Goal: Task Accomplishment & Management: Manage account settings

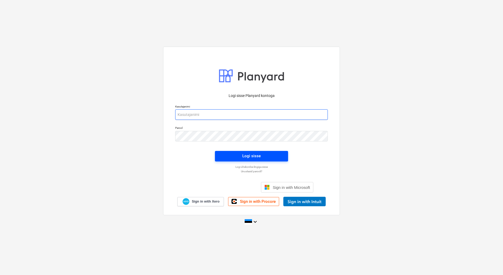
type input "[EMAIL_ADDRESS][PERSON_NAME][DOMAIN_NAME]"
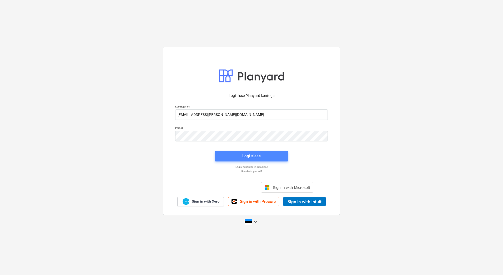
click at [263, 157] on span "Logi sisse" at bounding box center [251, 155] width 61 height 7
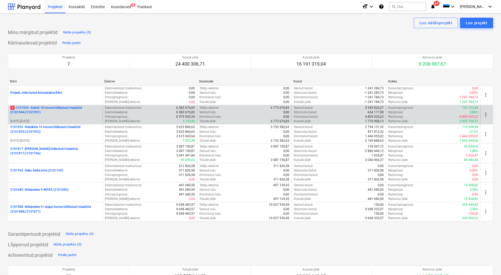
click at [64, 116] on p "-" at bounding box center [55, 116] width 90 height 4
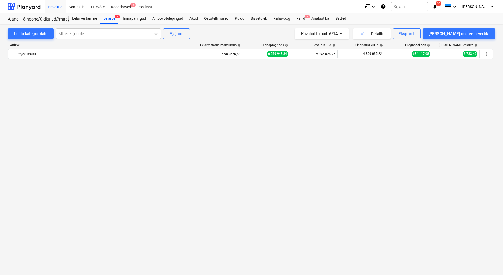
scroll to position [434, 0]
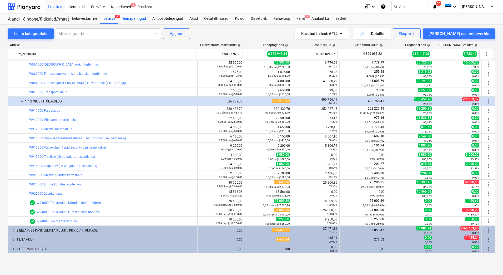
click at [137, 18] on div "Hinnapäringud" at bounding box center [133, 18] width 31 height 11
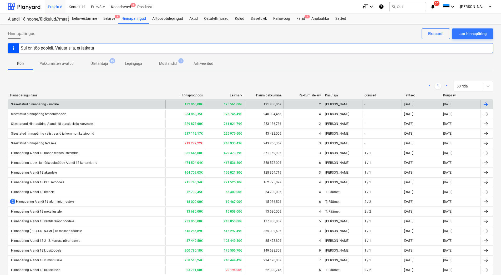
click at [100, 100] on div "Sisaestatud hinnapäring vaiadele" at bounding box center [86, 104] width 157 height 8
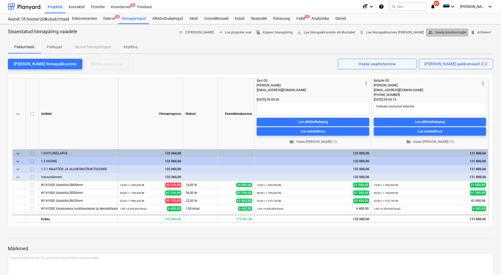
click at [440, 33] on span "people_alt Saada kinnitusringile" at bounding box center [447, 32] width 38 height 6
type textarea "x"
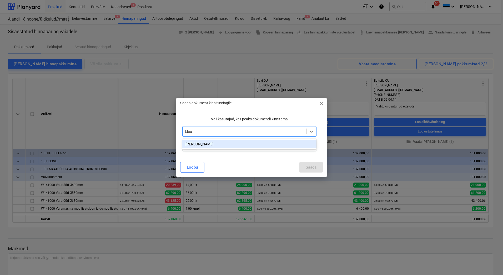
type input "[PERSON_NAME]"
click at [208, 145] on div "[PERSON_NAME]" at bounding box center [249, 144] width 134 height 8
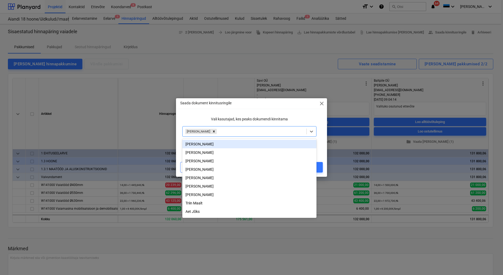
click at [202, 120] on p "Vali kasutajad, kes peaks dokumendi kinnitama" at bounding box center [249, 119] width 134 height 6
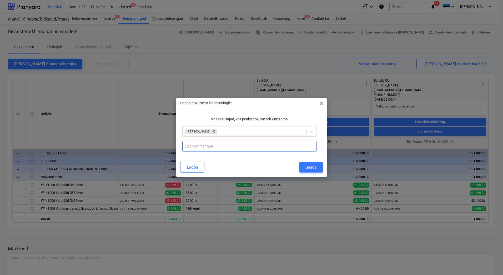
click at [194, 144] on input "text" at bounding box center [249, 146] width 134 height 11
type input "V"
drag, startPoint x: 304, startPoint y: 145, endPoint x: 206, endPoint y: 147, distance: 98.4
click at [206, 147] on input "Baltpile OÜ - üarima [PERSON_NAME] kvaliteediga etteveõtte tööde teostamiseks" at bounding box center [249, 146] width 134 height 11
click at [208, 147] on input "Baltpile OÜ - üarima [PERSON_NAME] kvaliteediga etteveõtte tööde teostamiseks" at bounding box center [249, 146] width 134 height 11
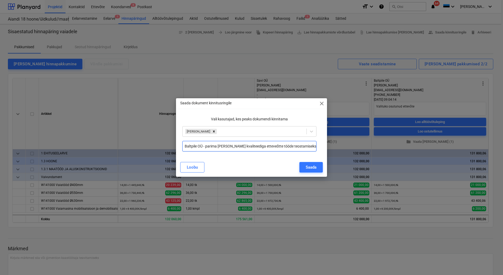
drag, startPoint x: 306, startPoint y: 146, endPoint x: 202, endPoint y: 146, distance: 103.9
click at [202, 146] on input "Baltpile OÜ - parima [PERSON_NAME] kvaliteediga etteveõtte tööde teostamiseks" at bounding box center [249, 146] width 134 height 11
click at [267, 146] on input "Baltpile OÜ - parima [PERSON_NAME] kvaliteediga etteveõtte tööde teostamiseks" at bounding box center [249, 146] width 134 height 11
type input "Baltpile OÜ - parima [PERSON_NAME] kvaliteediga etteveõte tööde teostamiseks"
click at [308, 166] on div "Saada" at bounding box center [311, 167] width 11 height 7
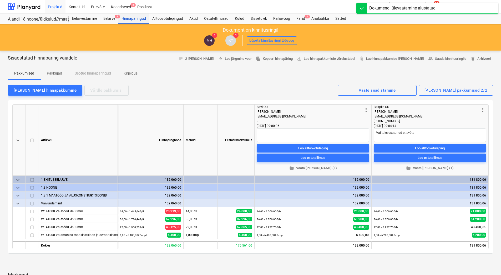
click at [138, 19] on div "Hinnapäringud" at bounding box center [133, 18] width 31 height 11
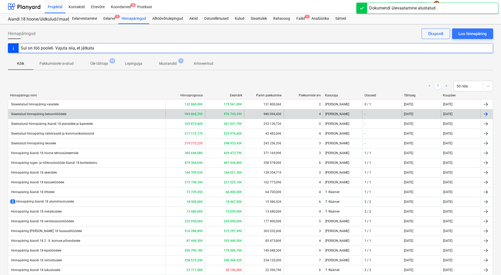
click at [115, 112] on div "Sisestatud hinnapäring betoonitöödele" at bounding box center [86, 114] width 157 height 8
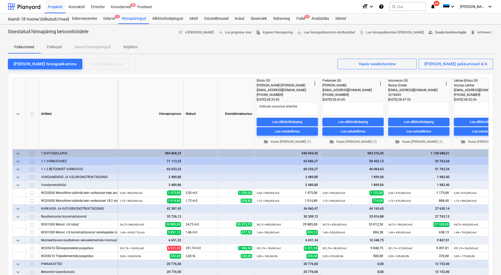
click at [443, 32] on span "people_alt Saada kinnitusringile" at bounding box center [447, 32] width 38 height 6
type textarea "x"
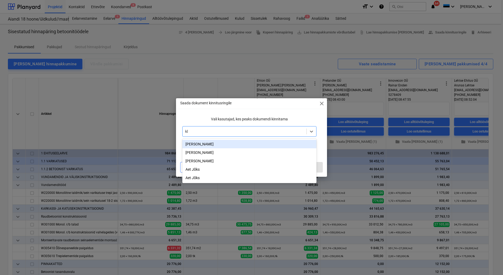
type input "kla"
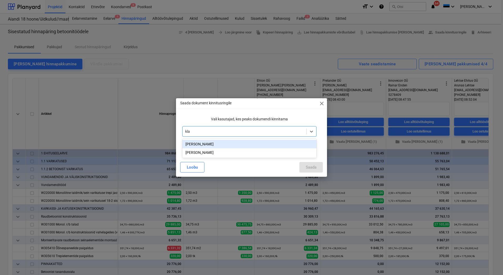
click at [203, 145] on div "[PERSON_NAME]" at bounding box center [249, 144] width 134 height 8
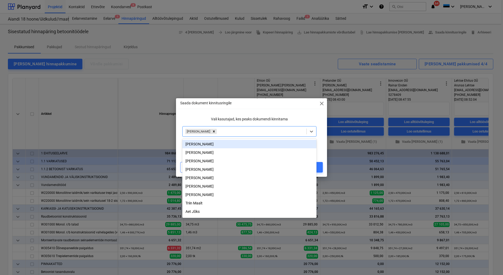
click at [198, 116] on div "Vali kasutajad, kes peaks dokumendi kinnitama" at bounding box center [249, 119] width 138 height 10
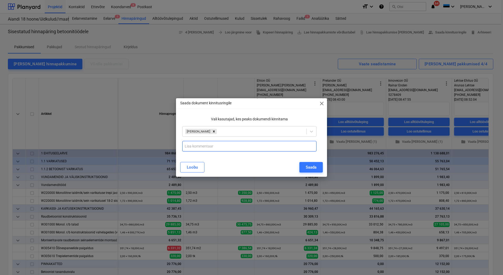
click at [196, 142] on input "text" at bounding box center [249, 146] width 134 height 11
paste input "- parima [PERSON_NAME] kvaliteediga etteveõtte tööde teostamiseks"
click at [259, 144] on input "Ehton - parima [PERSON_NAME] kvaliteediga etteveõtte tööde teostamiseks" at bounding box center [249, 146] width 134 height 11
drag, startPoint x: 296, startPoint y: 146, endPoint x: 193, endPoint y: 146, distance: 102.9
click at [193, 146] on input "Ehton - parima [PERSON_NAME] kvaliteediga etteveõte tööde teostamiseks" at bounding box center [249, 146] width 134 height 11
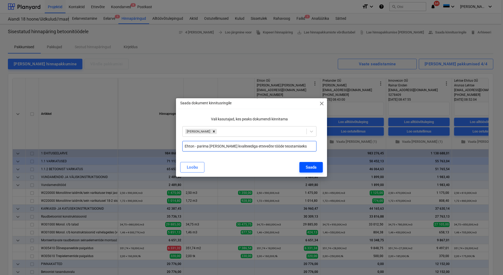
type input "Ehton - parima [PERSON_NAME] kvaliteediga etteveõte tööde teostamiseks"
click at [314, 166] on div "Saada" at bounding box center [311, 167] width 11 height 7
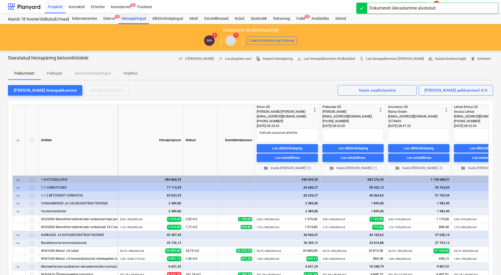
click at [133, 17] on div "Hinnapäringud" at bounding box center [133, 18] width 31 height 11
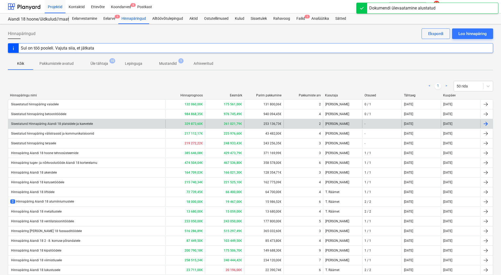
click at [119, 120] on div "Sisestatund Hinnapäring Aiandi 18 platsidele ja kaevetele" at bounding box center [86, 123] width 157 height 8
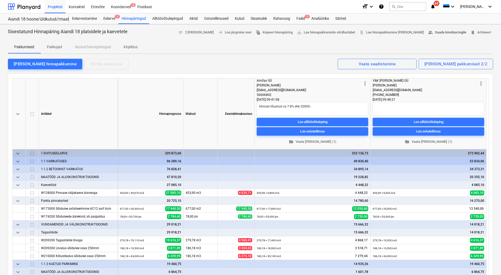
click at [449, 32] on span "people_alt Saada kinnitusringile" at bounding box center [447, 32] width 38 height 6
type textarea "x"
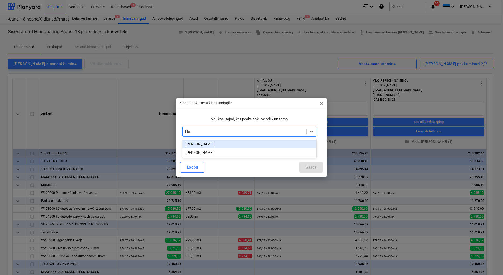
type input "klau"
click at [205, 142] on div "[PERSON_NAME]" at bounding box center [249, 144] width 134 height 8
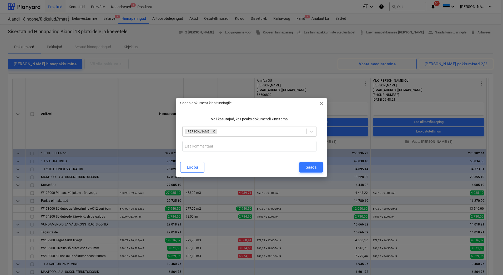
click at [199, 104] on p "Saada dokument kinnitusringile" at bounding box center [205, 103] width 51 height 6
click at [194, 144] on input "text" at bounding box center [249, 146] width 134 height 11
paste input "- parima [PERSON_NAME] kvaliteediga etteveõte tööde teostamiseks"
click at [185, 148] on input "- parima [PERSON_NAME] kvaliteediga etteveõte tööde teostamiseks" at bounding box center [249, 146] width 134 height 11
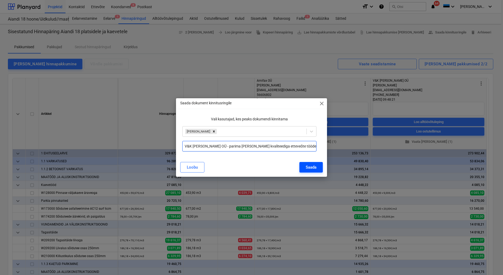
type input "V&K [PERSON_NAME] OÜ - parima [PERSON_NAME] kvaliteediga etteveõte tööde teosta…"
click at [304, 164] on button "Saada" at bounding box center [310, 167] width 23 height 11
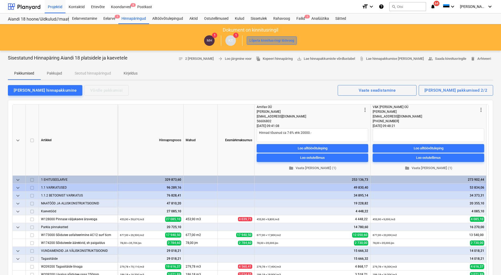
click at [256, 38] on div "Lõpeta kinnitusringi töövoog" at bounding box center [271, 41] width 45 height 6
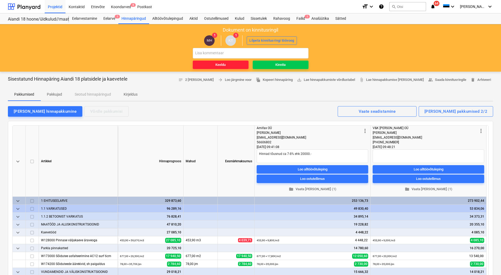
click at [230, 64] on span "Keeldu" at bounding box center [221, 65] width 52 height 6
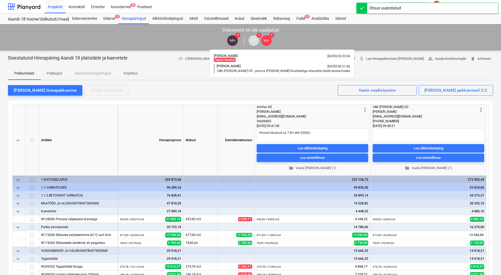
click at [264, 41] on span "MH" at bounding box center [267, 40] width 6 height 4
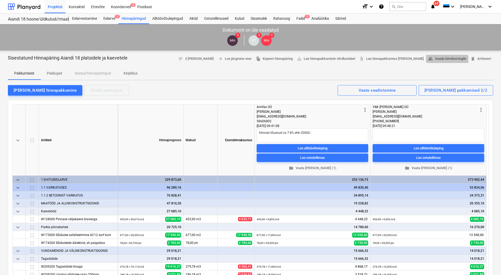
click at [446, 60] on span "people_alt Saada kinnitusringile" at bounding box center [447, 59] width 38 height 6
type textarea "x"
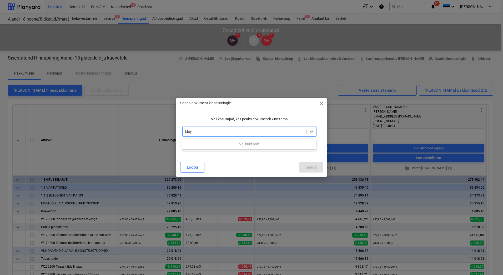
type input "kla"
click at [197, 147] on div "[PERSON_NAME]" at bounding box center [249, 144] width 134 height 8
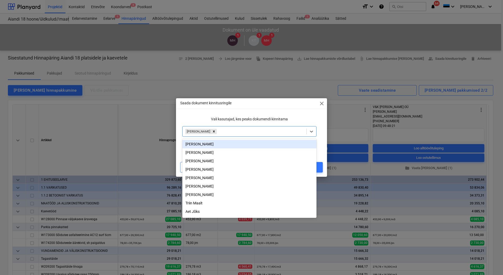
click at [199, 122] on div "Vali kasutajad, kes peaks dokumendi kinnitama" at bounding box center [249, 119] width 138 height 10
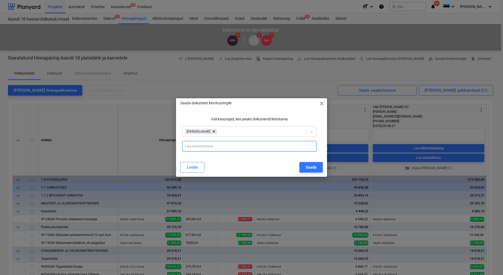
click at [197, 144] on input "text" at bounding box center [249, 146] width 134 height 11
paste input "- parima [PERSON_NAME] kvaliteediga etteveõte tööde teostamiseks"
type input "V&K [PERSON_NAME] OÜ - parima [PERSON_NAME] kvaliteediga etteveõte tööde teosta…"
click at [314, 166] on div "Saada" at bounding box center [311, 167] width 11 height 7
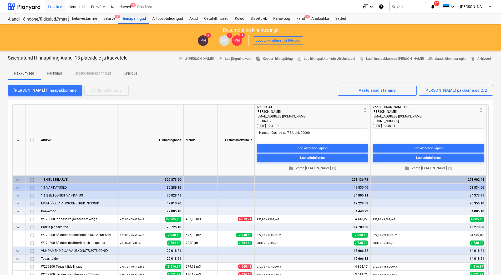
click at [138, 17] on div "Hinnapäringud" at bounding box center [133, 18] width 31 height 11
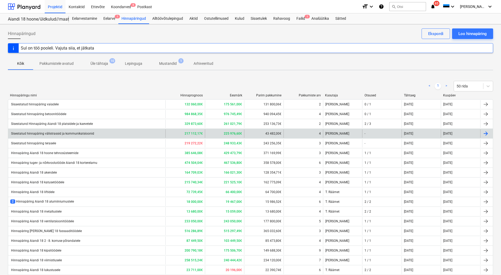
click at [132, 132] on div "Sisestatud hinnapäring välistrassid ja kommunikatsioonid" at bounding box center [86, 133] width 157 height 8
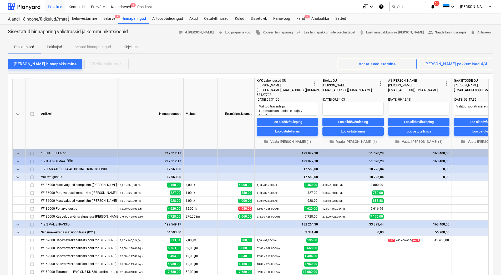
click at [438, 32] on span "people_alt Saada kinnitusringile" at bounding box center [447, 32] width 38 height 6
type textarea "x"
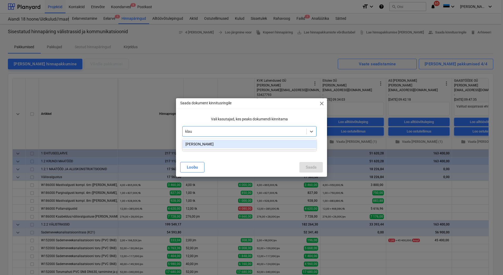
type input "[PERSON_NAME]"
click at [202, 141] on div "[PERSON_NAME]" at bounding box center [249, 144] width 134 height 8
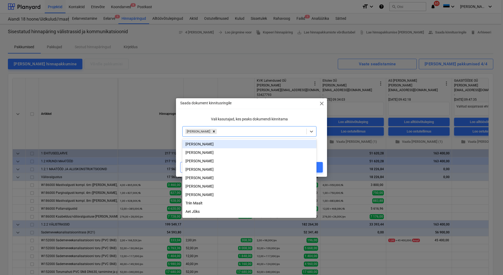
click at [199, 123] on div "Vali kasutajad, kes peaks dokumendi kinnitama" at bounding box center [249, 119] width 138 height 10
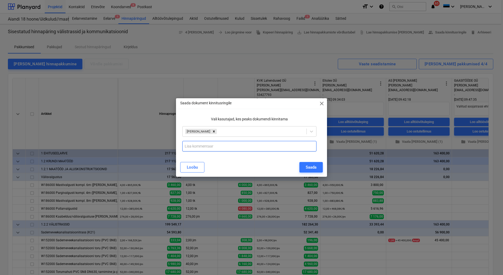
click at [193, 146] on input "text" at bounding box center [249, 146] width 134 height 11
paste input "- parima [PERSON_NAME] kvaliteediga etteveõte tööde teostamiseks"
type input "KVK Lahendused OÜ - - parima [PERSON_NAME] kvaliteediga etteveõte tööde teostam…"
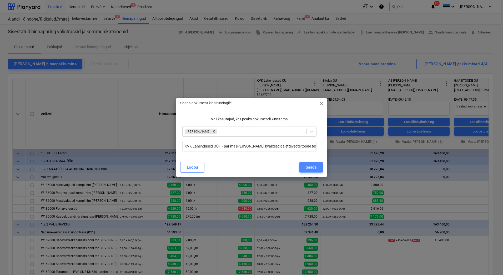
click at [317, 167] on button "Saada" at bounding box center [310, 167] width 23 height 11
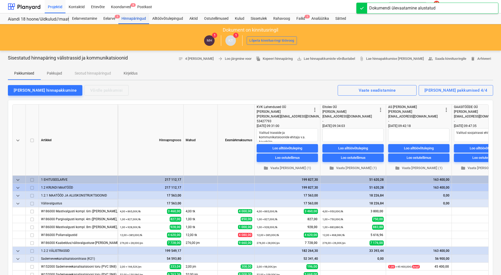
click at [125, 18] on div "Hinnapäringud" at bounding box center [133, 18] width 31 height 11
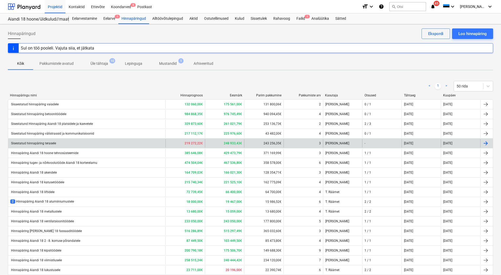
click at [128, 145] on div "Sisestatud hinnapäring terasele" at bounding box center [86, 143] width 157 height 8
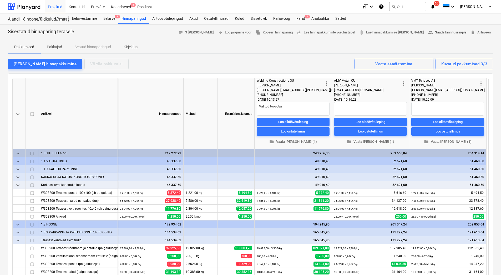
click at [447, 31] on span "people_alt Saada kinnitusringile" at bounding box center [447, 32] width 38 height 6
type textarea "x"
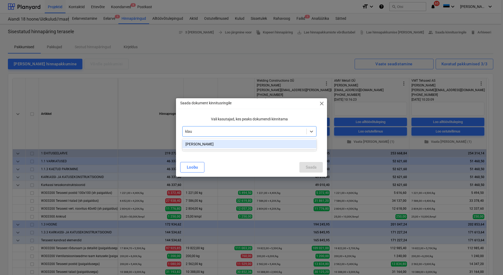
type input "[PERSON_NAME]"
click at [195, 142] on div "[PERSON_NAME]" at bounding box center [249, 144] width 134 height 8
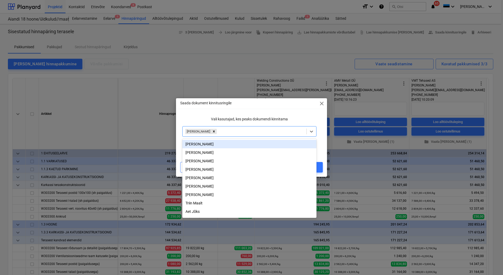
click at [192, 122] on div "Vali kasutajad, kes peaks dokumendi kinnitama" at bounding box center [249, 119] width 138 height 10
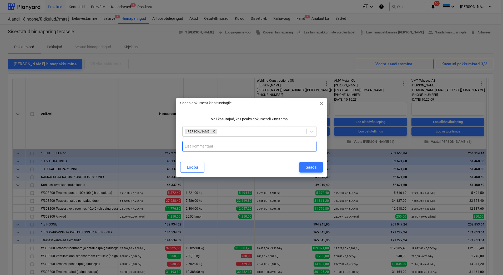
click at [192, 144] on input "text" at bounding box center [249, 146] width 134 height 11
type input "E"
paste input "- parima [PERSON_NAME] kvaliteediga etteveõte tööde teostamiseks"
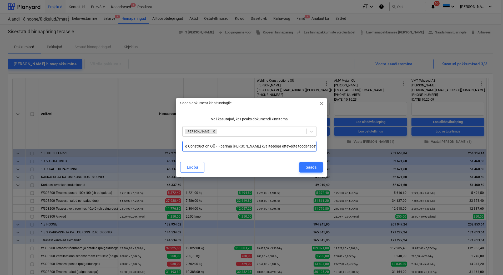
click at [217, 147] on input "Welding Construction OÜ - - parima [PERSON_NAME] kvaliteediga etteveõte tööde t…" at bounding box center [249, 146] width 134 height 11
type input "Welding Construction OÜ - parima [PERSON_NAME] kvaliteediga etteveõte tööde teo…"
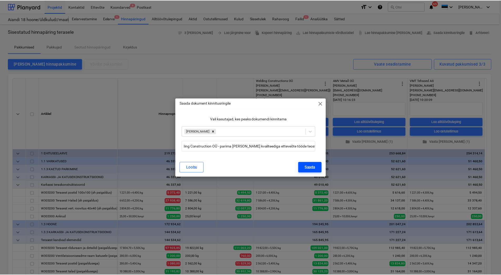
scroll to position [0, 0]
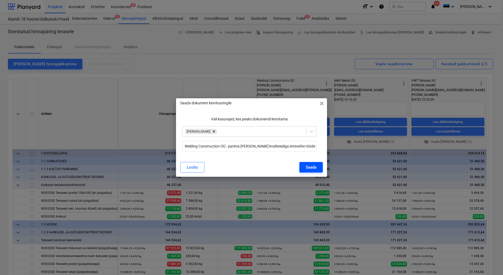
click at [315, 166] on div "Saada" at bounding box center [311, 167] width 11 height 7
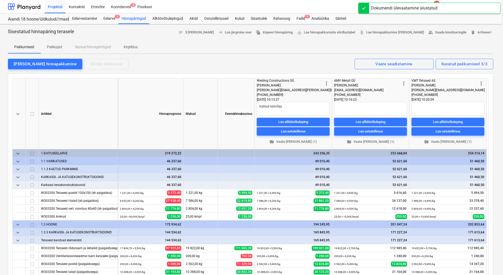
type textarea "x"
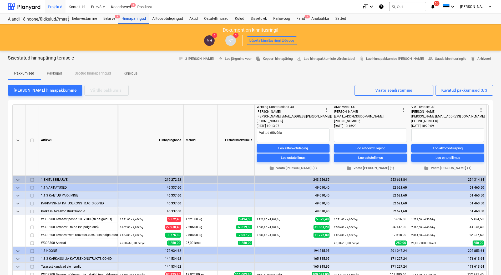
click at [130, 19] on div "Hinnapäringud" at bounding box center [133, 18] width 31 height 11
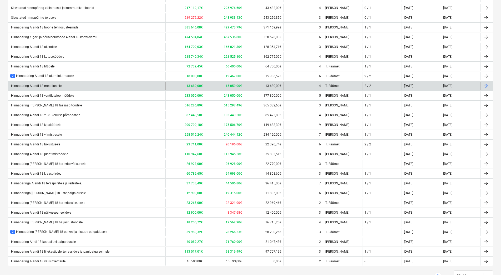
scroll to position [146, 0]
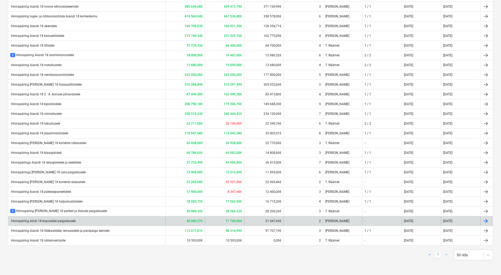
click at [101, 221] on div "Hinnapäring Aindi 18 koposiidei paigaldusele" at bounding box center [86, 221] width 157 height 8
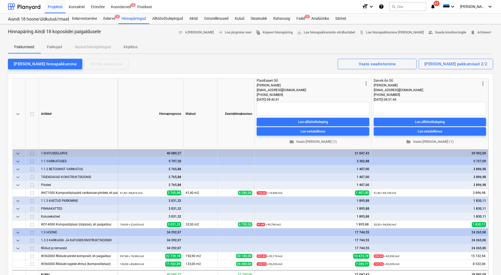
click at [131, 49] on p "Kirjeldus" at bounding box center [131, 47] width 14 height 6
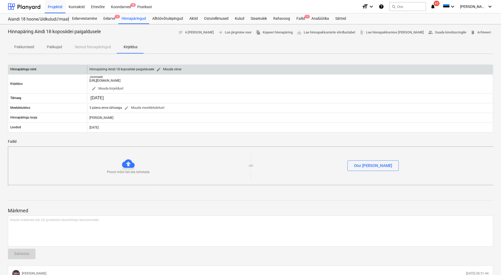
click at [157, 69] on span "edit" at bounding box center [158, 69] width 5 height 5
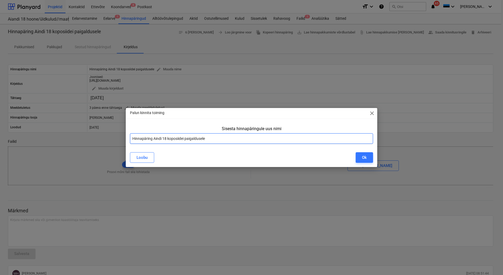
click at [171, 138] on input "Hinnapäring Aindi 18 koposiidei paigaldusele" at bounding box center [251, 138] width 243 height 11
type input "Hinnapäring Aindi 18 komposiidei paigaldusele"
click at [358, 157] on button "Ok" at bounding box center [364, 157] width 17 height 11
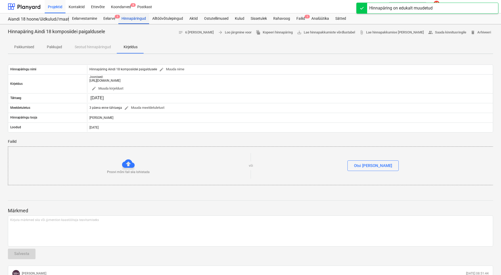
click at [126, 19] on div "Hinnapäringud" at bounding box center [133, 18] width 31 height 11
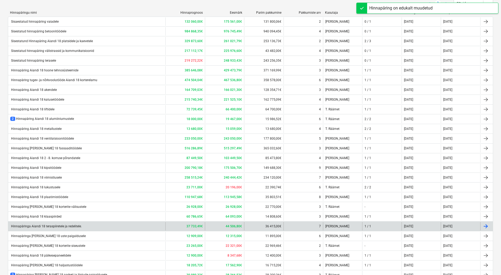
scroll to position [146, 0]
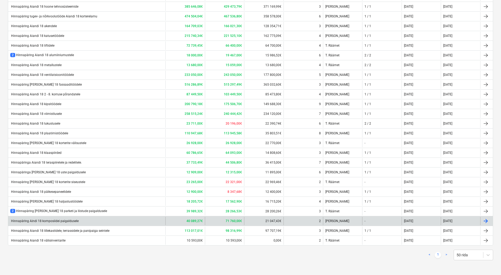
click at [86, 220] on div "Hinnapäring Aindi 18 komposiidei paigaldusele" at bounding box center [86, 221] width 157 height 8
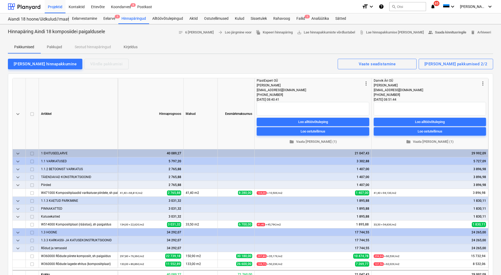
click at [447, 32] on span "people_alt Saada kinnitusringile" at bounding box center [447, 32] width 38 height 6
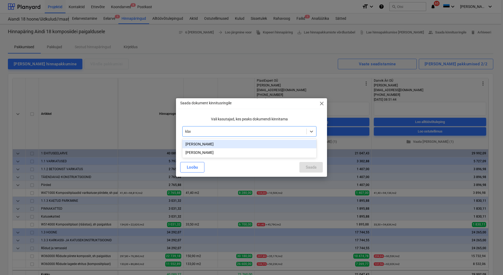
type input "[PERSON_NAME]"
click at [199, 142] on div "[PERSON_NAME]" at bounding box center [249, 144] width 134 height 8
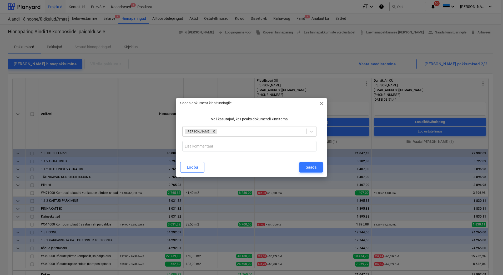
click at [193, 113] on div "Saada dokument kinnitusringile close Vali kasutajad, kes peaks dokumendi kinnit…" at bounding box center [251, 137] width 151 height 78
click at [192, 149] on input "text" at bounding box center [249, 146] width 134 height 11
paste input "- parima [PERSON_NAME] kvaliteediga etteveõte tööde teostamiseks"
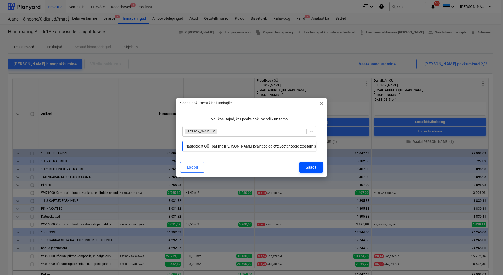
type input "Plastexpert OÜ - parima [PERSON_NAME] kvaliteediga etteveõte tööde teostamiseks"
click at [308, 165] on div "Saada" at bounding box center [311, 167] width 11 height 7
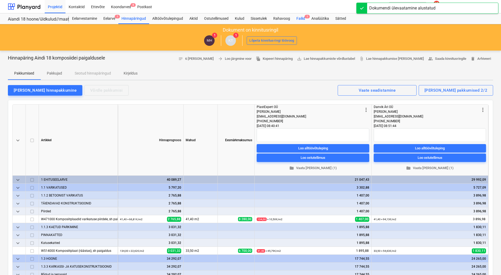
click at [297, 18] on div "Failid 1" at bounding box center [300, 18] width 15 height 11
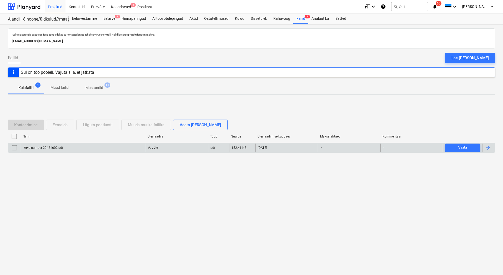
click at [38, 148] on div "Arve number 20421602.pdf" at bounding box center [43, 148] width 40 height 4
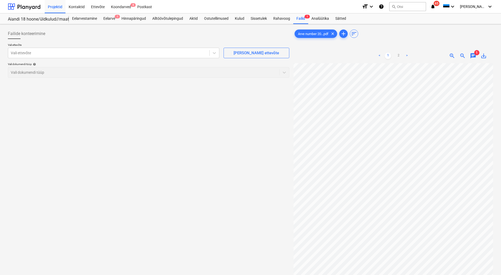
scroll to position [14, 45]
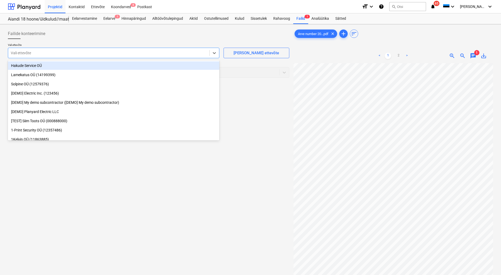
click at [84, 53] on div at bounding box center [109, 52] width 196 height 5
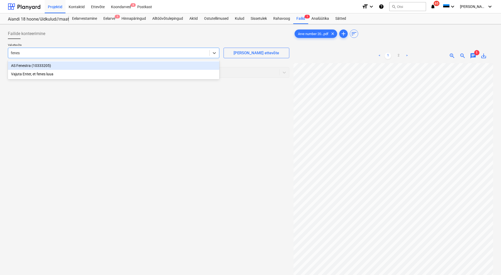
type input "fenest"
click at [63, 63] on div "AS Fenestra (10333205)" at bounding box center [114, 65] width 212 height 8
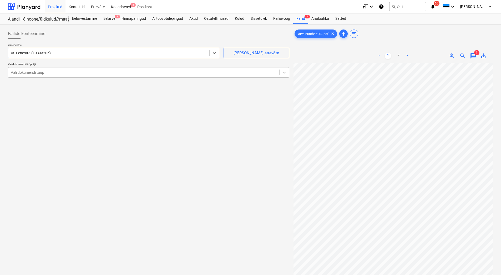
click at [108, 73] on div at bounding box center [144, 72] width 266 height 5
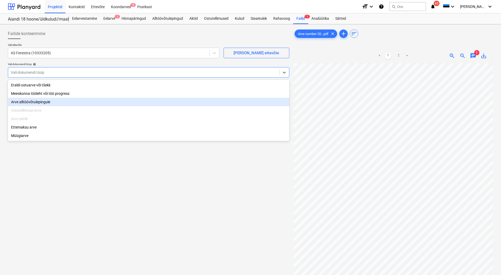
click at [27, 102] on div "Arve alltöövõtulepingule" at bounding box center [149, 102] width 282 height 8
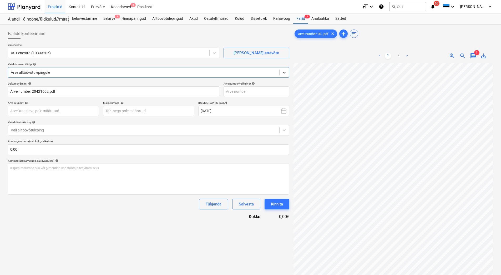
click at [31, 130] on div at bounding box center [144, 129] width 266 height 5
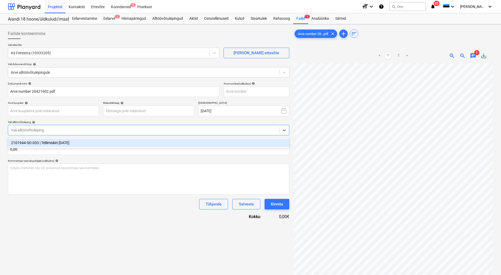
click at [31, 142] on div "2101944-SO-033 | Tellimiskiri [DATE]" at bounding box center [149, 142] width 282 height 8
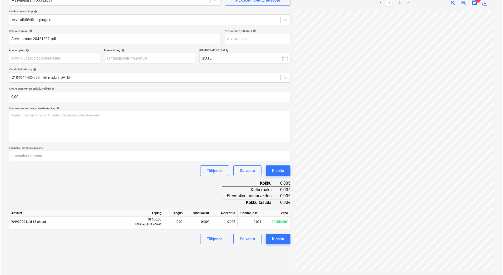
scroll to position [29, 45]
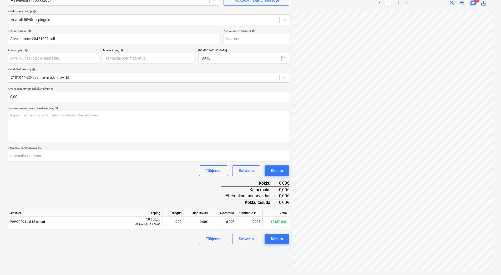
click at [28, 157] on input "number" at bounding box center [149, 156] width 282 height 11
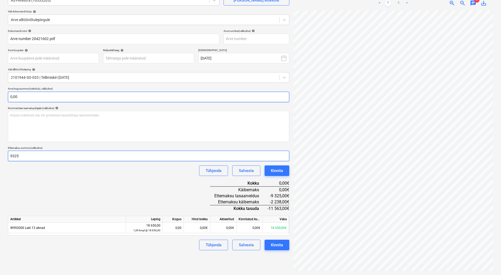
type input "9325"
click at [21, 96] on input "text" at bounding box center [149, 97] width 282 height 11
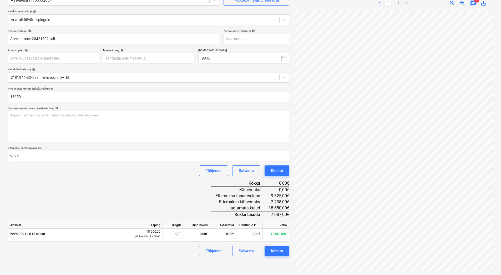
type input "18 650,00"
click at [35, 191] on div "Dokumendi nimi help Arve number 20421602.pdf Arve number (valikuline) help Arve…" at bounding box center [149, 142] width 282 height 227
click at [174, 234] on div "0,00" at bounding box center [173, 233] width 17 height 11
type input "1"
click at [166, 250] on div "Tühjenda Salvesta Kinnita" at bounding box center [149, 250] width 282 height 11
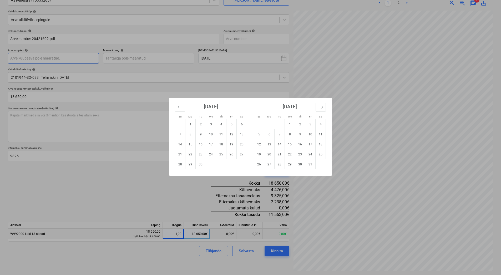
click at [17, 57] on body "Projektid Kontaktid Ettevõte Koondarved 8 Postkast format_size keyboard_arrow_d…" at bounding box center [250, 84] width 501 height 275
click at [177, 107] on button "Move backward to switch to the previous month." at bounding box center [180, 107] width 10 height 9
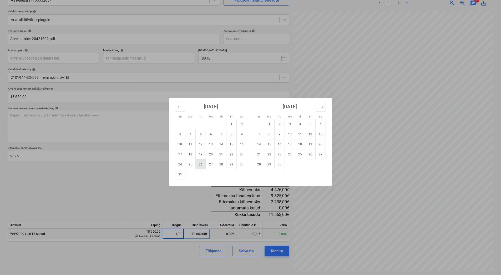
click at [199, 165] on td "26" at bounding box center [201, 164] width 10 height 10
type input "[DATE]"
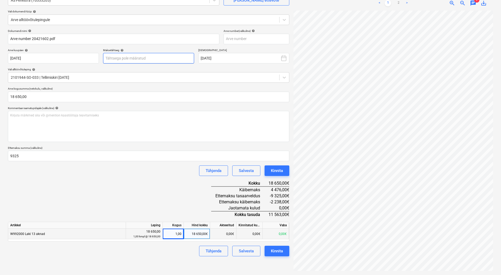
click at [159, 59] on body "Projektid Kontaktid Ettevõte Koondarved 8 Postkast format_size keyboard_arrow_d…" at bounding box center [250, 84] width 501 height 275
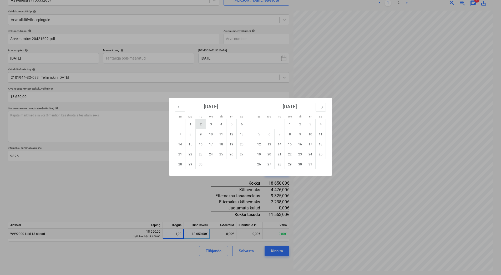
click at [201, 125] on td "2" at bounding box center [201, 124] width 10 height 10
type input "[DATE]"
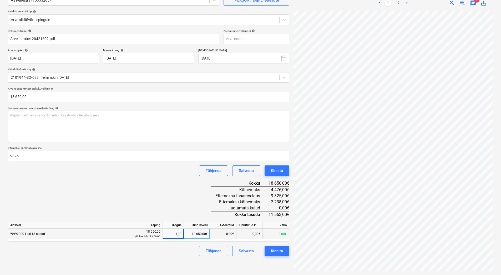
click at [162, 182] on div "Dokumendi nimi help Arve number 20421602.pdf Arve number (valikuline) help [PER…" at bounding box center [149, 142] width 282 height 227
click at [239, 42] on input "text" at bounding box center [257, 39] width 66 height 11
type input "20421602"
click at [94, 193] on div "Dokumendi nimi help Arve number 20421602.pdf Arve number (valikuline) help 2042…" at bounding box center [149, 142] width 282 height 227
click at [281, 253] on div "Kinnita" at bounding box center [277, 250] width 12 height 7
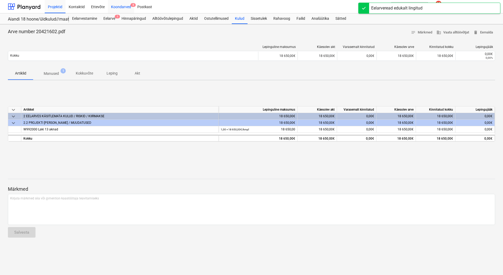
click at [127, 8] on div "Koondarved 8" at bounding box center [121, 6] width 26 height 13
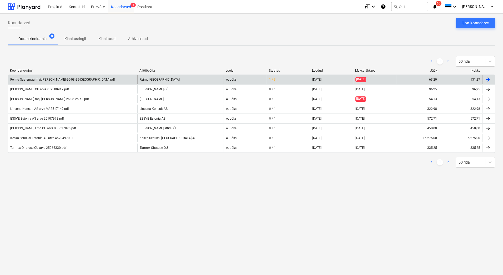
click at [74, 81] on div "Reimu Saaremaa maj.[PERSON_NAME]-26-08-25-[GEOGRAPHIC_DATA]pdf" at bounding box center [72, 79] width 129 height 8
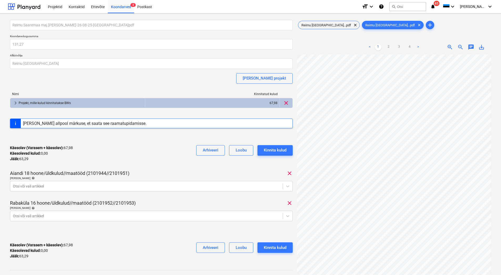
scroll to position [49, 72]
click at [318, 24] on span "Reimu [GEOGRAPHIC_DATA]...pdf" at bounding box center [326, 25] width 56 height 4
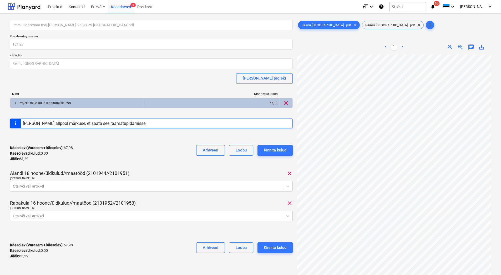
scroll to position [22, 43]
click at [56, 186] on div at bounding box center [146, 185] width 267 height 5
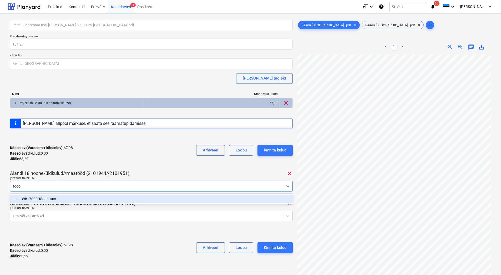
type input "tööoh"
click at [56, 198] on div "-- -- -- W817000 Tööohutus" at bounding box center [151, 198] width 283 height 8
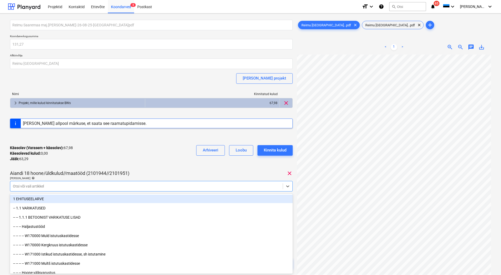
click at [76, 163] on div "Käesolev (Varasem + käesolev) : 67,98 Käesolevad kulud : 0,00 Jääk : 63,29 Arhi…" at bounding box center [151, 153] width 283 height 25
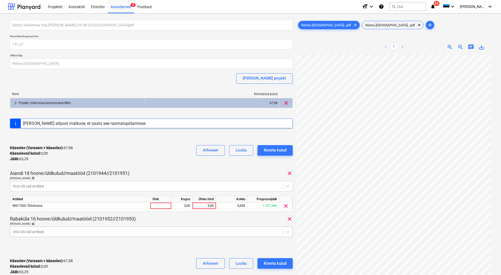
scroll to position [46, 0]
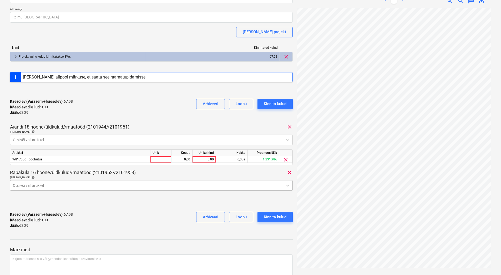
click at [50, 228] on body "Projektid Kontaktid Ettevõte Koondarved 8 Postkast format_size keyboard_arrow_d…" at bounding box center [250, 91] width 501 height 275
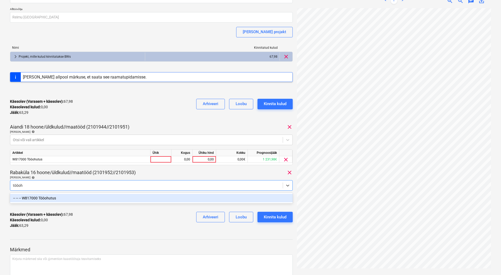
type input "tööohu"
click at [46, 199] on div "-- -- -- W817000 Tööohutus" at bounding box center [151, 198] width 283 height 8
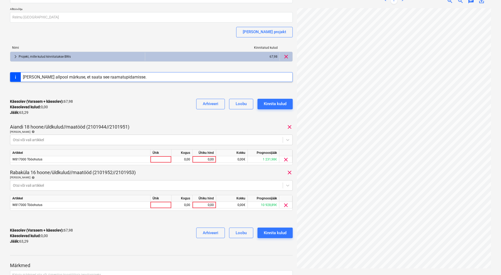
click at [153, 116] on div "Käesolev (Varasem + käesolev) : 67,98 Käesolevad kulud : 0,00 Jääk : 63,29 Arhi…" at bounding box center [151, 106] width 283 height 25
click at [201, 160] on div "0,00" at bounding box center [204, 159] width 19 height 7
type input "29"
click at [199, 205] on div "0,00" at bounding box center [204, 205] width 19 height 7
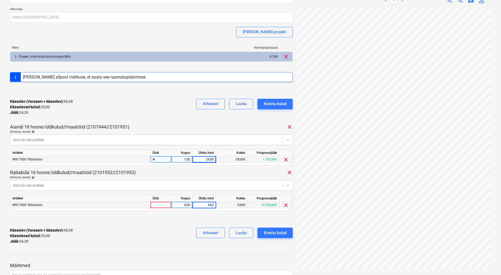
type input "34,29"
click at [153, 245] on div "Käesolev (Varasem + käesolev) : 131,27 Käesolevad kulud : 63,29 Jääk : 0,00 Arh…" at bounding box center [151, 235] width 283 height 25
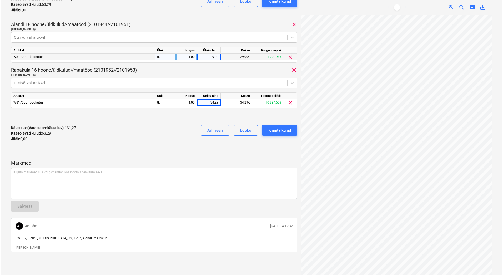
scroll to position [149, 0]
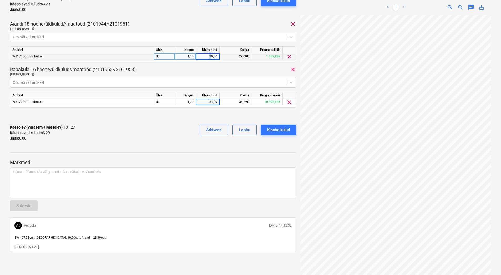
drag, startPoint x: 205, startPoint y: 58, endPoint x: 212, endPoint y: 57, distance: 7.1
click at [212, 57] on div "29,00" at bounding box center [207, 56] width 19 height 7
type input "39,90"
click at [172, 122] on div "Käesolev (Varasem + käesolev) : 131,27 Käesolevad kulud : 63,29 Jääk : 0,00 Arh…" at bounding box center [153, 132] width 286 height 25
drag, startPoint x: 207, startPoint y: 102, endPoint x: 217, endPoint y: 102, distance: 10.3
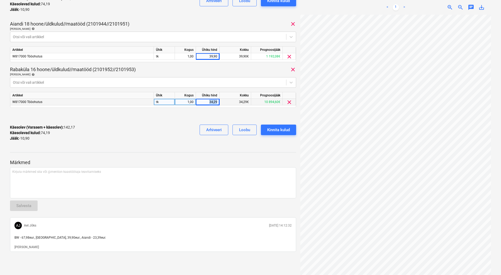
click at [217, 102] on div "34,29" at bounding box center [207, 102] width 19 height 7
type input "23,39"
click at [181, 128] on div "Käesolev (Varasem + käesolev) : 142,17 Käesolevad kulud : 74,19 Jääk : -10,90 A…" at bounding box center [153, 132] width 286 height 25
click at [266, 152] on div at bounding box center [153, 152] width 286 height 0
click at [274, 127] on div "Kinnita kulud" at bounding box center [278, 129] width 23 height 7
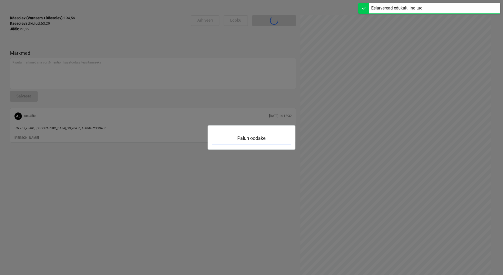
scroll to position [46, 0]
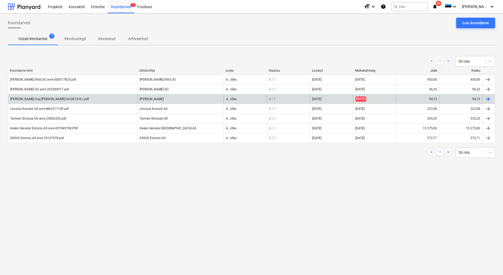
click at [110, 99] on div "[PERSON_NAME] maj.[PERSON_NAME]-26-08-25-KJ.pdf" at bounding box center [72, 99] width 129 height 8
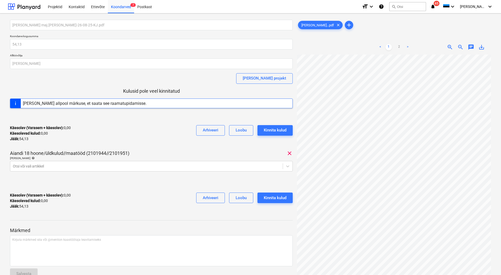
scroll to position [29, 44]
click at [43, 164] on div at bounding box center [146, 165] width 267 height 5
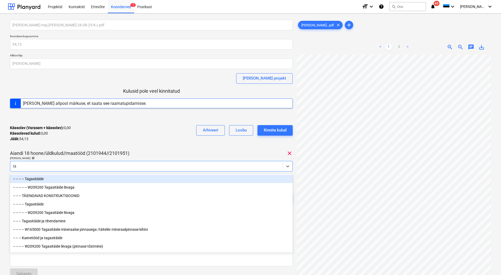
type input "t"
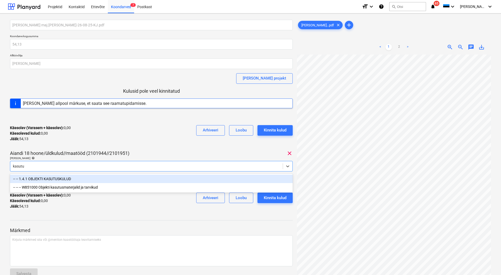
type input "kasutus"
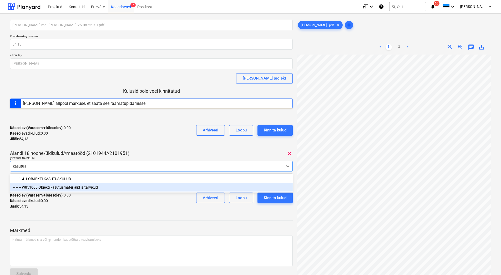
click at [92, 189] on div "-- -- -- W851000 Objekti kasutusmaterjalid ja tarvikud" at bounding box center [151, 187] width 283 height 8
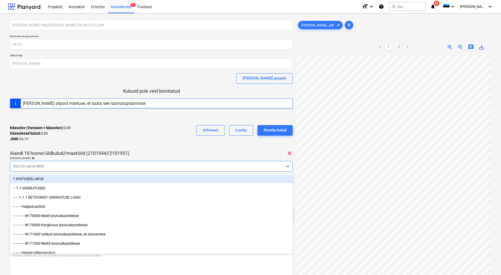
click at [107, 138] on div "Käesolev (Varasem + käesolev) : 0,00 Käesolevad kulud : 0,00 Jääk : 54,13 Arhiv…" at bounding box center [151, 133] width 283 height 25
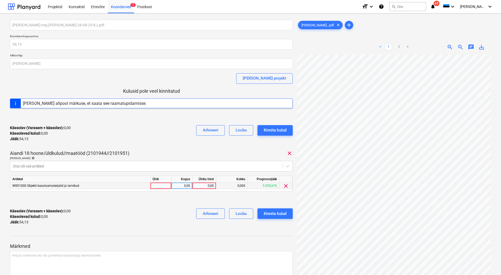
click at [201, 187] on div "0,00" at bounding box center [204, 185] width 19 height 7
type input "54,13"
click at [168, 212] on div "Käesolev (Varasem + käesolev) : 54,13 Käesolevad kulud : 54,13 Jääk : 0,00 Arhi…" at bounding box center [151, 216] width 283 height 25
click at [275, 215] on div "Kinnita kulud" at bounding box center [275, 213] width 23 height 7
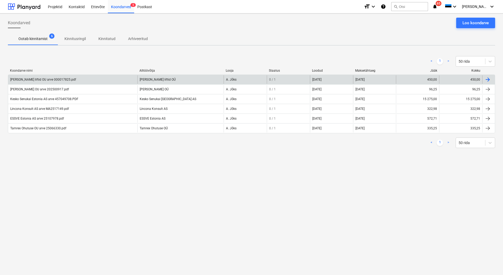
click at [90, 77] on div "[PERSON_NAME] liftid OU arve 000017825.pdf" at bounding box center [72, 79] width 129 height 8
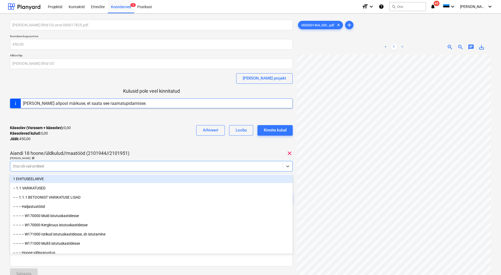
click at [83, 161] on div "Otsi või vali artikkel" at bounding box center [151, 166] width 283 height 11
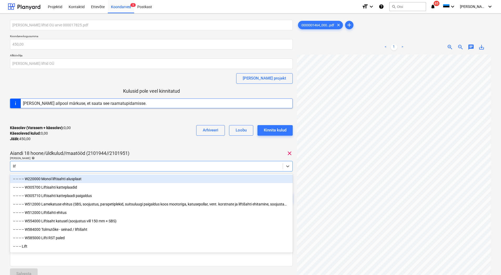
type input "lift"
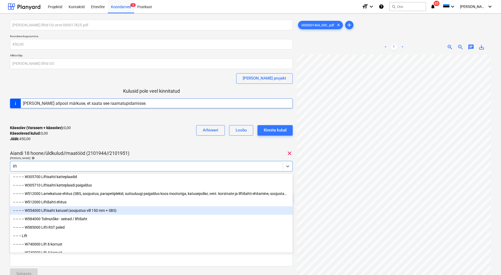
scroll to position [26, 0]
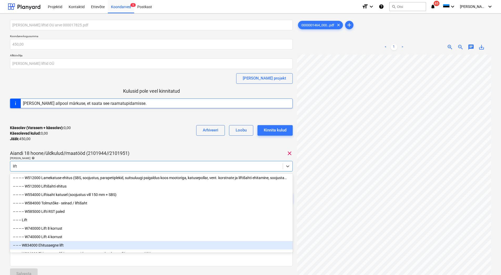
click at [59, 249] on div "-- -- -- W834000 Ehitusaegne lift" at bounding box center [151, 245] width 283 height 8
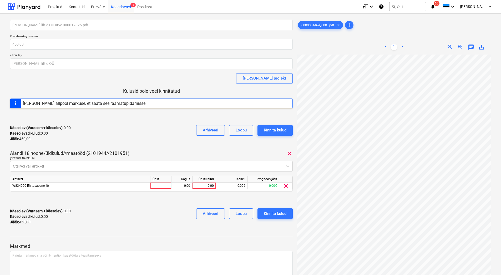
click at [95, 131] on div "Käesolev (Varasem + käesolev) : 0,00 Käesolevad kulud : 0,00 Jääk : 450,00 Arhi…" at bounding box center [151, 133] width 283 height 25
click at [205, 185] on div "0,00" at bounding box center [204, 185] width 19 height 7
type input "450"
click at [162, 211] on div "Käesolev (Varasem + käesolev) : 450,00 Käesolevad kulud : 450,00 Jääk : 0,00 Ar…" at bounding box center [151, 216] width 283 height 25
click at [268, 211] on div "Kinnita kulud" at bounding box center [275, 213] width 23 height 7
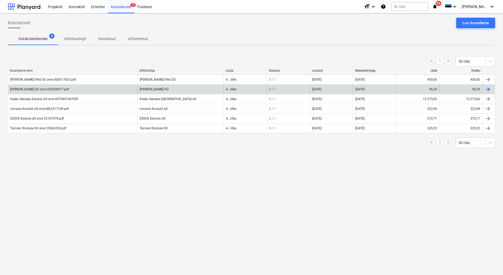
click at [65, 88] on div "[PERSON_NAME] OU arve 202500917.pdf" at bounding box center [39, 89] width 59 height 4
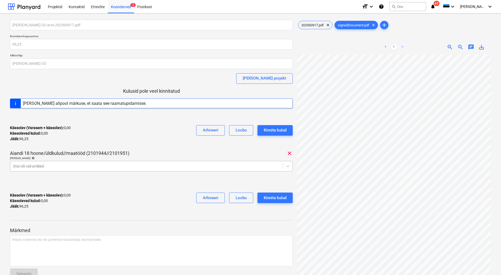
scroll to position [1, 0]
click at [317, 23] on span "202500917.pdf" at bounding box center [312, 25] width 29 height 4
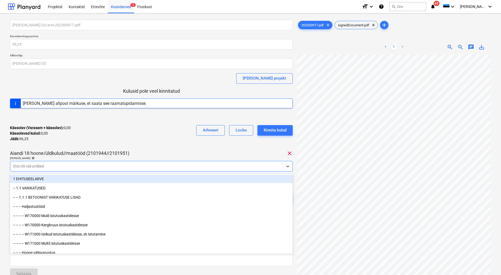
click at [79, 166] on div at bounding box center [146, 165] width 267 height 5
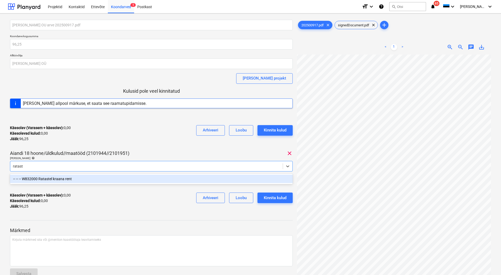
type input "rataste"
click at [73, 178] on div "-- -- -- W832000 Ratastel kraana rent" at bounding box center [151, 178] width 283 height 8
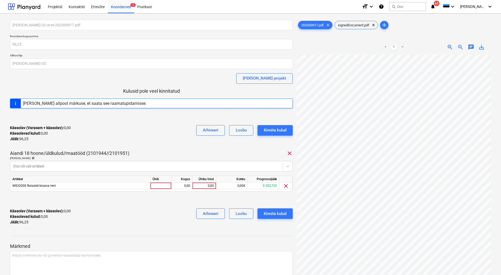
click at [92, 134] on div "Käesolev (Varasem + käesolev) : 0,00 Käesolevad kulud : 0,00 Jääk : 96,25 Arhiv…" at bounding box center [151, 133] width 283 height 25
click at [197, 186] on div "0,00" at bounding box center [204, 185] width 19 height 7
type input "96,25"
click at [121, 209] on div "Käesolev (Varasem + käesolev) : 0,00 Käesolevad kulud : 0,00 Jääk : 96,25 Arhiv…" at bounding box center [151, 216] width 283 height 25
click at [276, 215] on div "Kinnita kulud" at bounding box center [275, 213] width 23 height 7
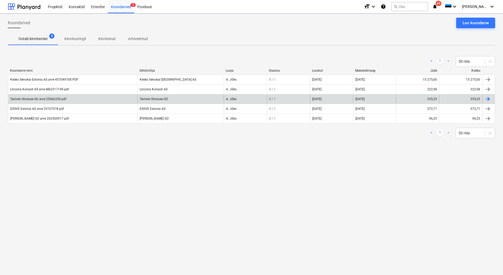
click at [38, 100] on div "Tamrex Ohutuse OU arve 25066330.pdf" at bounding box center [38, 99] width 56 height 4
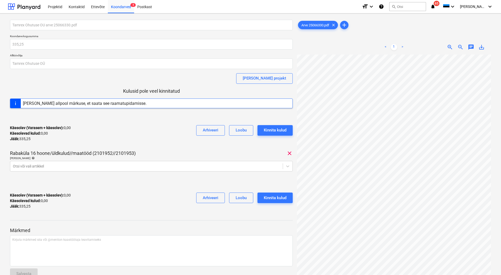
scroll to position [15, 44]
click at [35, 167] on div at bounding box center [146, 165] width 267 height 5
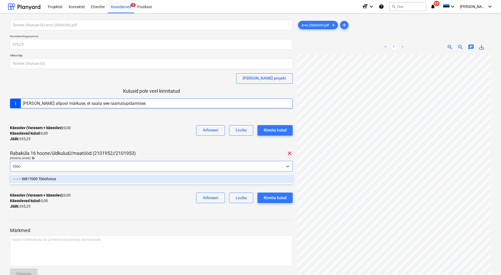
type input "tööoh"
click at [57, 178] on div "-- -- -- W817000 Tööohutus" at bounding box center [151, 178] width 283 height 8
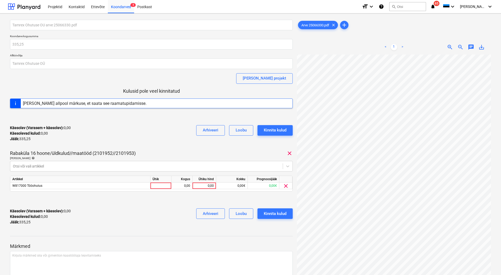
click at [84, 148] on div "Tamrex Ohutuse OU arve 25066330.pdf Koondarve kogusumma 335,25 Alltöövõtja Tamr…" at bounding box center [151, 124] width 283 height 209
click at [205, 184] on div "0,00" at bounding box center [204, 185] width 19 height 7
type input "335,25"
click at [179, 210] on div "Käesolev (Varasem + käesolev) : 335,25 Käesolevad kulud : 335,25 Jääk : 0,00 Ar…" at bounding box center [151, 216] width 283 height 25
click at [281, 214] on div "Kinnita kulud" at bounding box center [275, 213] width 23 height 7
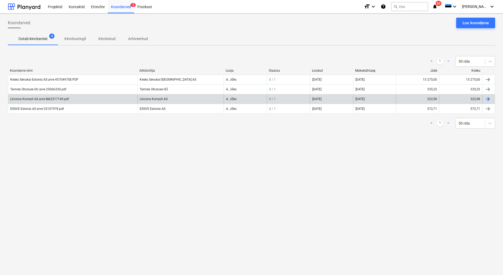
click at [21, 100] on div "Lincona Konsult AS arve MA2517149.pdf" at bounding box center [39, 99] width 59 height 4
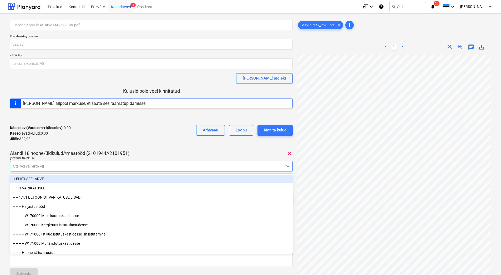
click at [52, 167] on div at bounding box center [146, 165] width 267 height 5
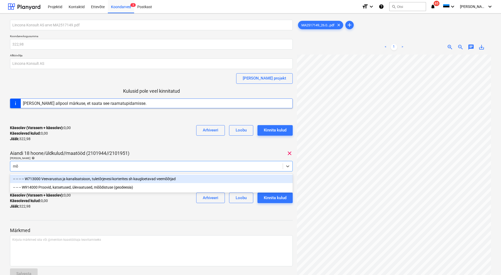
type input "m"
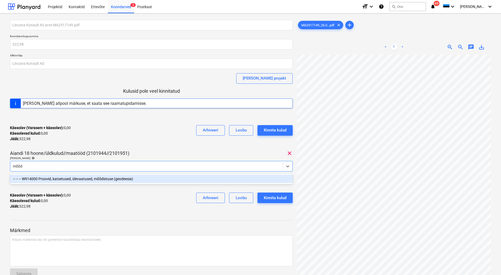
type input "mõõdi"
click at [63, 180] on div "-- -- -- W914000 Proovid, katsetused, ülevaatused, mõõdistuse (geodeesia)" at bounding box center [151, 178] width 283 height 8
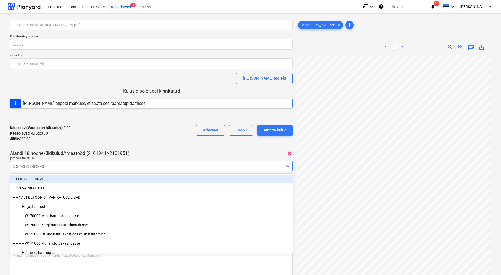
drag, startPoint x: 101, startPoint y: 145, endPoint x: 105, endPoint y: 147, distance: 4.6
click at [101, 145] on div "Käesolev (Varasem + käesolev) : 0,00 Käesolevad kulud : 0,00 Jääk : 322,98 Arhi…" at bounding box center [151, 133] width 283 height 25
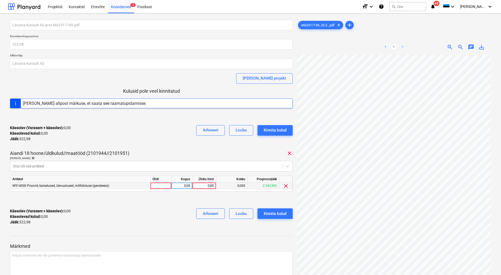
click at [201, 187] on div "0,00" at bounding box center [204, 185] width 19 height 7
click at [53, 167] on div at bounding box center [146, 165] width 267 height 5
click at [287, 184] on span "clear" at bounding box center [286, 186] width 6 height 6
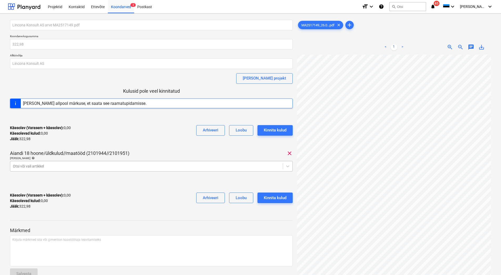
click at [75, 164] on div at bounding box center [146, 165] width 267 height 5
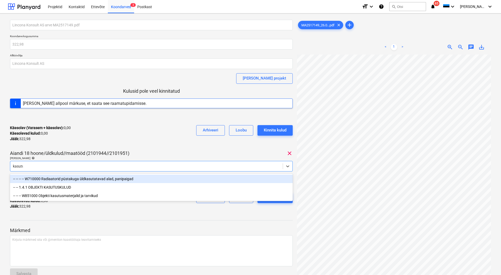
type input "kasutus"
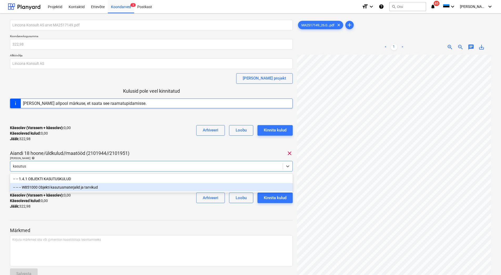
click at [69, 187] on div "-- -- -- W851000 Objekti kasutusmaterjalid ja tarvikud" at bounding box center [151, 187] width 283 height 8
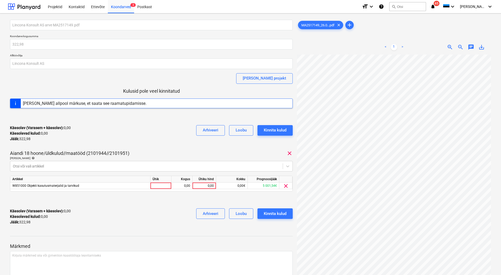
click at [85, 144] on div "Käesolev (Varasem + käesolev) : 0,00 Käesolevad kulud : 0,00 Jääk : 322,98 Arhi…" at bounding box center [151, 133] width 283 height 25
click at [202, 186] on div "0,00" at bounding box center [204, 185] width 19 height 7
type input "322,98"
click at [158, 214] on div "Käesolev (Varasem + käesolev) : 322,98 Käesolevad kulud : 322,98 Jääk : 0,00 Ar…" at bounding box center [151, 216] width 283 height 25
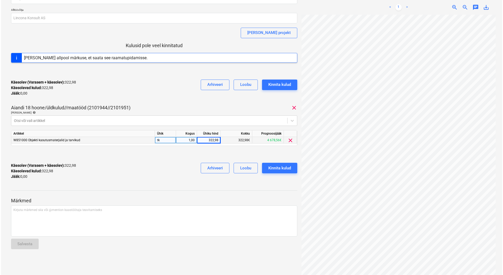
scroll to position [46, 0]
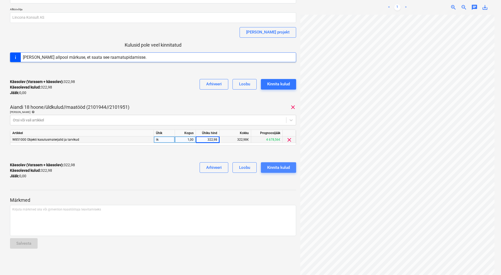
click at [280, 169] on div "Kinnita kulud" at bounding box center [278, 167] width 23 height 7
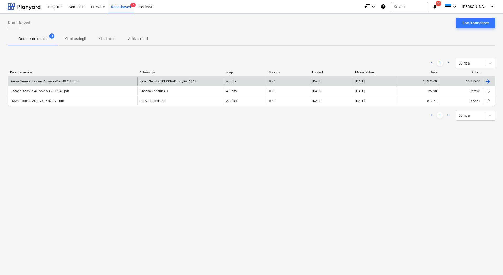
click at [57, 81] on div "Kesko Senukai Estonia AS arve 457049708.PDF" at bounding box center [44, 81] width 68 height 4
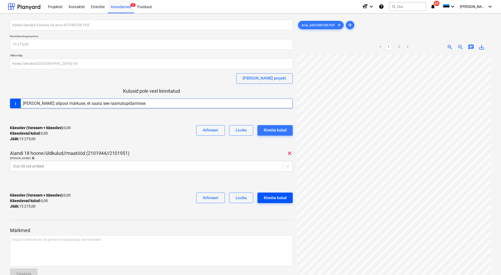
scroll to position [53, 0]
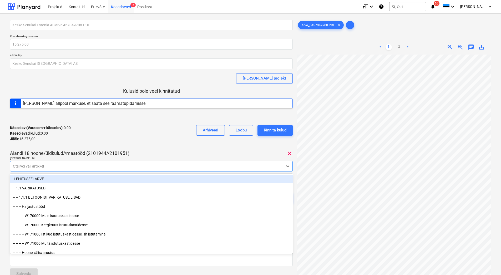
click at [73, 168] on div at bounding box center [146, 165] width 267 height 5
type input "uks"
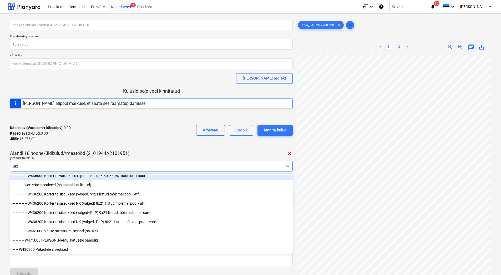
scroll to position [114, 0]
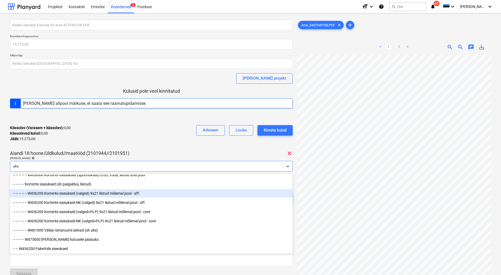
click at [76, 193] on div "-- -- -- -- -- W436200 Korterite siseuksed (valged) 9x21 liistud mõlemal pool -…" at bounding box center [151, 193] width 283 height 8
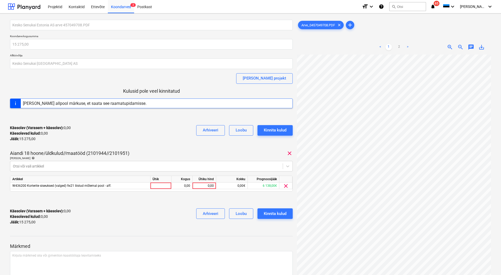
click at [68, 129] on p "Käesolev (Varasem + käesolev) : 0,00" at bounding box center [40, 128] width 61 height 6
click at [152, 168] on div at bounding box center [146, 165] width 267 height 5
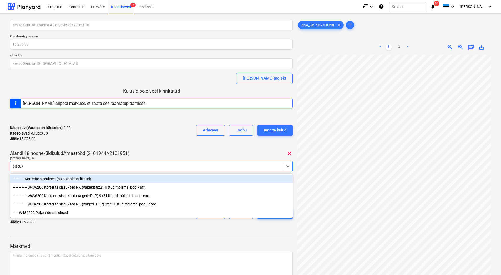
type input "siseuks"
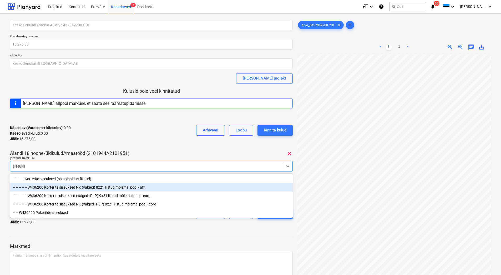
click at [123, 188] on div "-- -- -- -- -- W436200 Korterite siseuksed NK (valged) 8x21 liistud mõlemal poo…" at bounding box center [151, 187] width 283 height 8
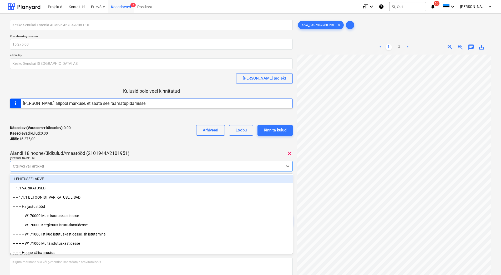
click at [161, 148] on div "Kesko Senukai Estonia AS arve 457049708.PDF Koondarve kogusumma 15 275,00 Alltö…" at bounding box center [151, 128] width 283 height 216
click at [86, 169] on div "Otsi või vali artikkel" at bounding box center [146, 165] width 273 height 7
click at [48, 166] on div at bounding box center [146, 165] width 267 height 5
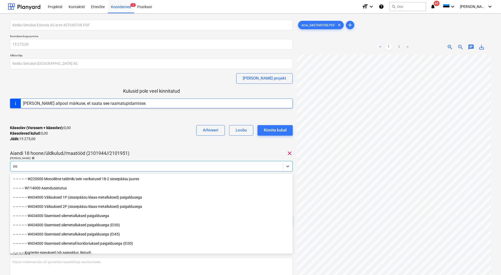
type input "sise"
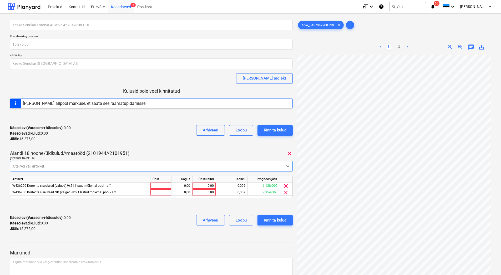
drag, startPoint x: 27, startPoint y: 164, endPoint x: 23, endPoint y: 166, distance: 4.4
click at [23, 166] on div at bounding box center [146, 165] width 267 height 5
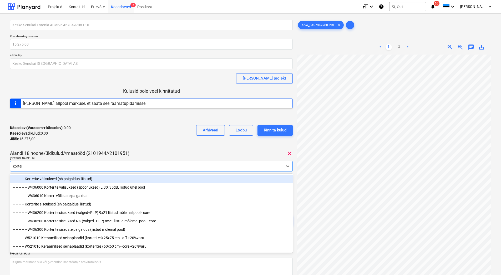
type input "korteri"
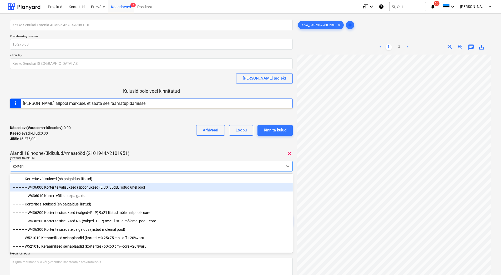
click at [56, 188] on div "-- -- -- -- -- W436000 Korterite välisuksed (spoonuksed) EI30, 35dB, liistud üh…" at bounding box center [151, 187] width 283 height 8
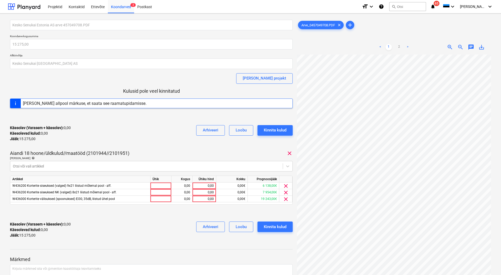
click at [83, 142] on div "Käesolev (Varasem + käesolev) : 0,00 Käesolevad kulud : 0,00 Jääk : 15 275,00 A…" at bounding box center [151, 133] width 283 height 25
click at [286, 186] on span "clear" at bounding box center [286, 186] width 6 height 6
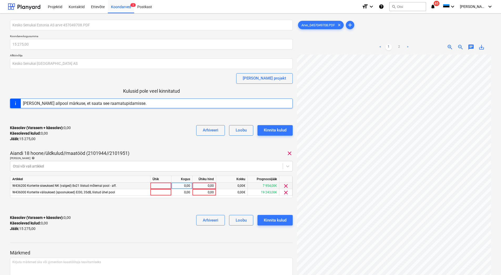
click at [286, 186] on span "clear" at bounding box center [286, 186] width 6 height 6
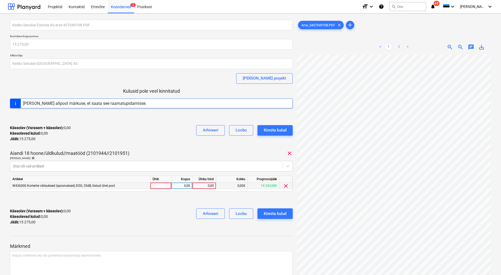
click at [207, 186] on div "0,00" at bounding box center [204, 185] width 19 height 7
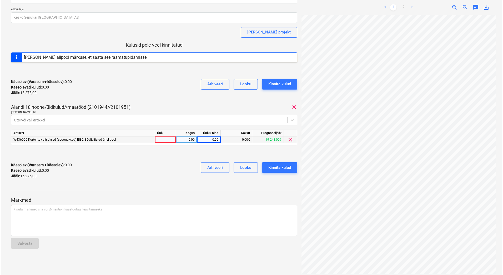
scroll to position [0, 44]
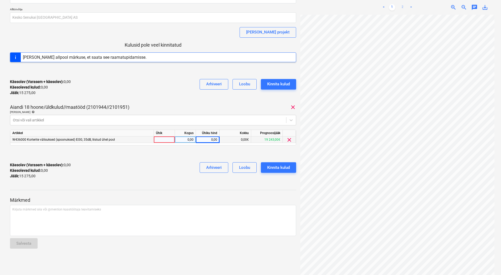
click at [401, 7] on link "2" at bounding box center [403, 7] width 6 height 6
click at [203, 139] on div "0,00" at bounding box center [207, 139] width 19 height 7
type input "15275"
click at [179, 156] on div at bounding box center [153, 153] width 286 height 8
click at [282, 168] on div "Kinnita kulud" at bounding box center [278, 167] width 23 height 7
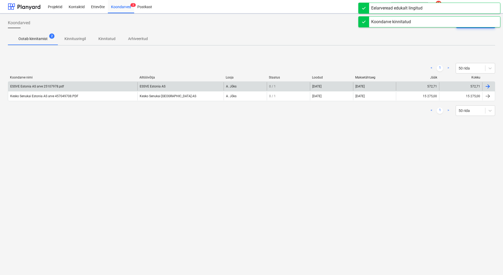
click at [55, 85] on div "ESSVE Estonia AS arve 25107978.pdf" at bounding box center [37, 86] width 54 height 4
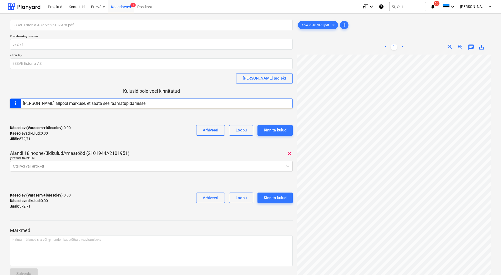
scroll to position [9, 12]
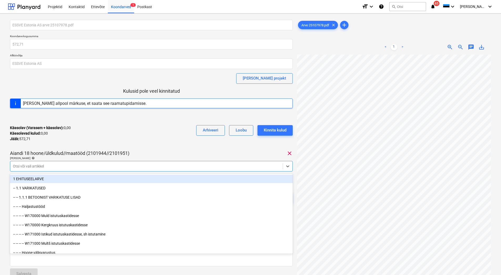
click at [96, 164] on div at bounding box center [146, 165] width 267 height 5
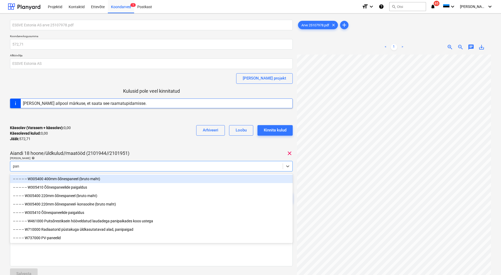
type input "pani"
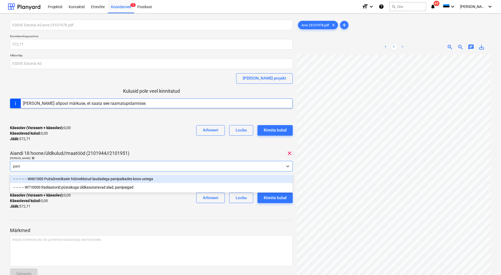
click at [83, 178] on div "-- -- -- -- -- W461000 Puitsõrestiksein hööveldatud laudadega panipaikades koos…" at bounding box center [151, 178] width 283 height 8
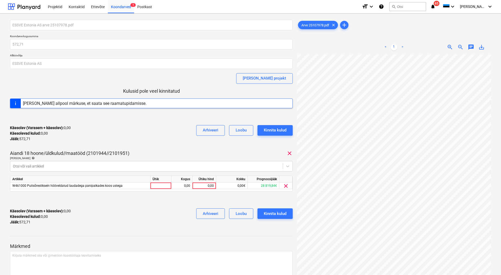
click at [132, 142] on div "Käesolev (Varasem + käesolev) : 0,00 Käesolevad kulud : 0,00 Jääk : 572,71 Arhi…" at bounding box center [151, 133] width 283 height 25
click at [203, 186] on div "0,00" at bounding box center [204, 185] width 19 height 7
type input "572,71"
click at [123, 208] on div "Käesolev (Varasem + käesolev) : 0,00 Käesolevad kulud : 0,00 Jääk : 572,71 Arhi…" at bounding box center [151, 216] width 283 height 25
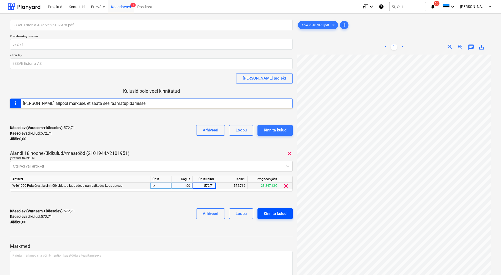
click at [281, 215] on div "Kinnita kulud" at bounding box center [275, 213] width 23 height 7
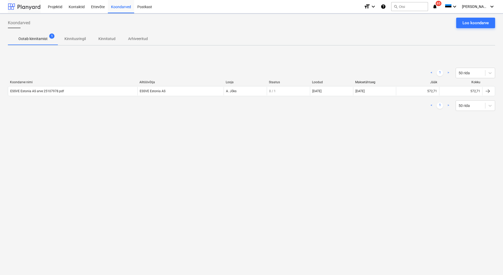
click at [29, 11] on div at bounding box center [24, 6] width 33 height 13
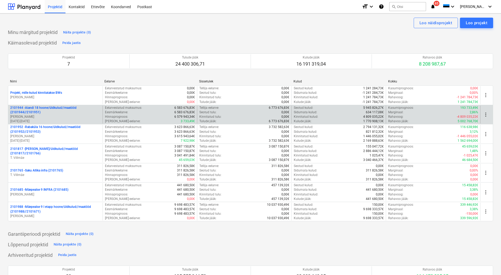
click at [56, 118] on p "[PERSON_NAME]" at bounding box center [55, 116] width 90 height 4
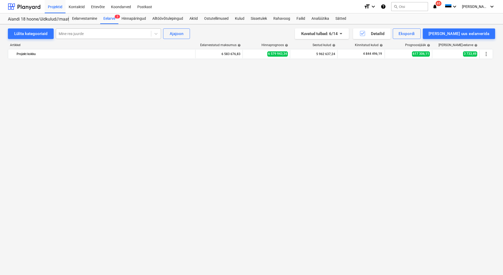
scroll to position [434, 0]
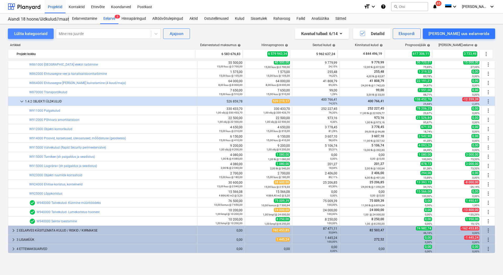
click at [44, 34] on div "Lülita kategooriaid" at bounding box center [30, 33] width 33 height 7
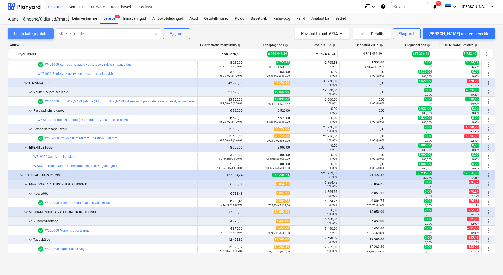
click at [44, 34] on div "Lülita kategooriaid" at bounding box center [30, 33] width 33 height 7
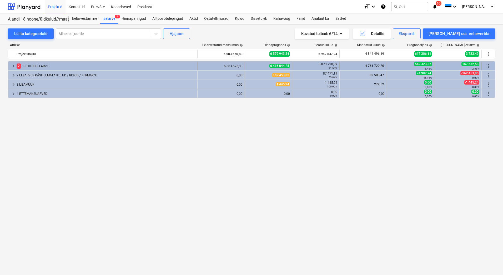
click at [40, 66] on div "2 1 EHITUSEELARVE" at bounding box center [106, 66] width 179 height 8
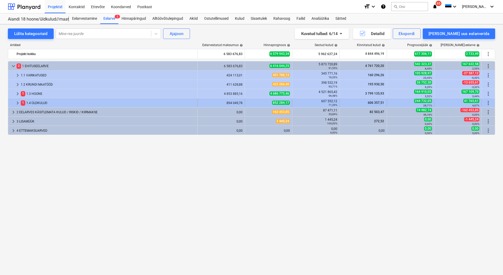
click at [43, 101] on div "1 1.4 ÜLDKULUD" at bounding box center [108, 103] width 174 height 8
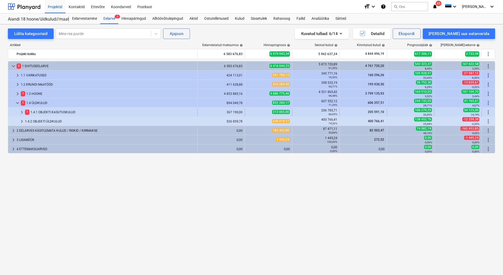
click at [48, 111] on div "1 1.4.1 OBJEKTI KASUTUSKULUD" at bounding box center [110, 112] width 170 height 8
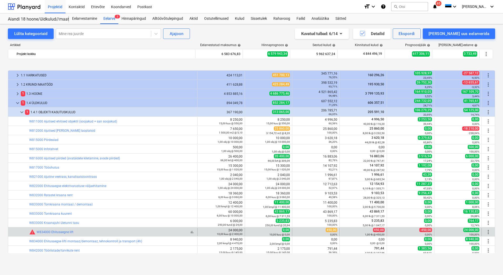
scroll to position [26, 0]
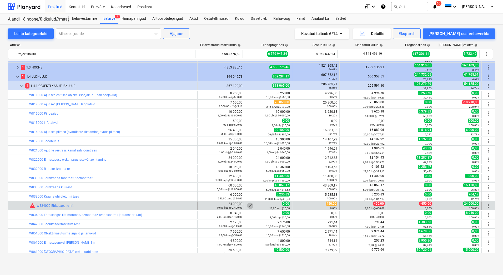
click at [248, 204] on span "edit" at bounding box center [250, 205] width 4 height 4
type textarea "x"
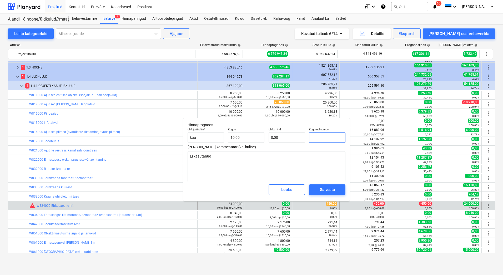
drag, startPoint x: 321, startPoint y: 136, endPoint x: 313, endPoint y: 137, distance: 8.0
click at [313, 137] on input "text" at bounding box center [327, 137] width 36 height 11
type textarea "x"
type input "2"
type input "0,20"
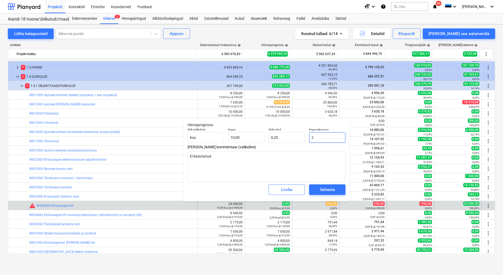
type textarea "x"
type input "22"
type input "2,20"
type textarea "x"
type input "225"
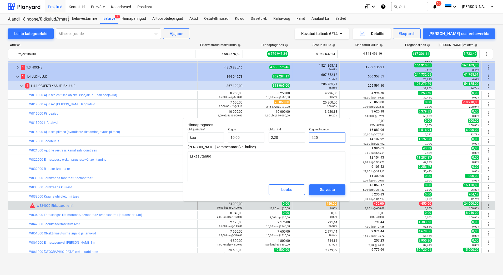
type input "22,50"
type textarea "x"
type input "2250"
type input "225,00"
type input "2250"
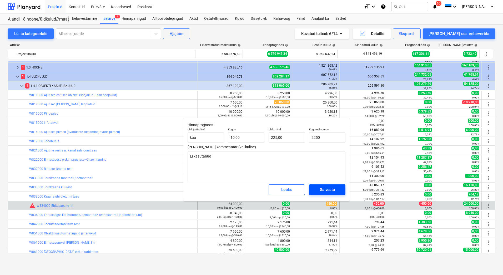
type textarea "x"
type input "2 250,00"
click at [324, 188] on div "Salvesta" at bounding box center [327, 189] width 15 height 7
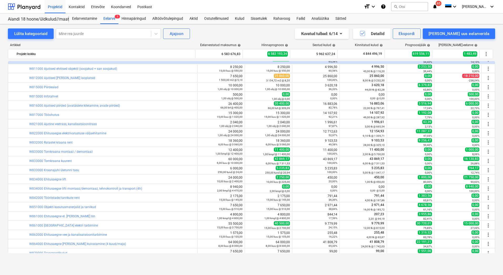
scroll to position [0, 0]
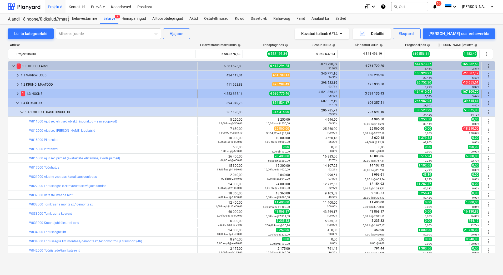
click at [41, 93] on div "1 1.3 HOONE" at bounding box center [108, 93] width 174 height 8
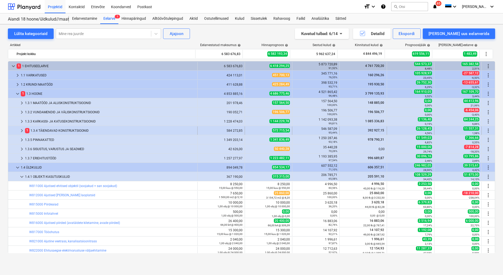
click at [43, 131] on div "1 1.3.4 TÄIENDAVAD KONSTRUKTSIOONID" at bounding box center [110, 130] width 170 height 8
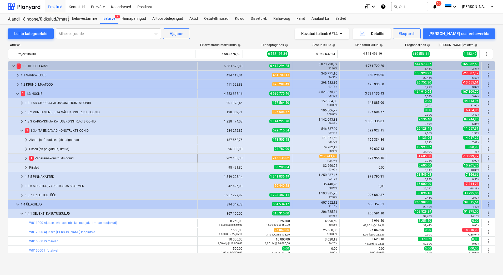
click at [49, 159] on div "1 Vaheseinakonstruktsioonid" at bounding box center [112, 158] width 166 height 8
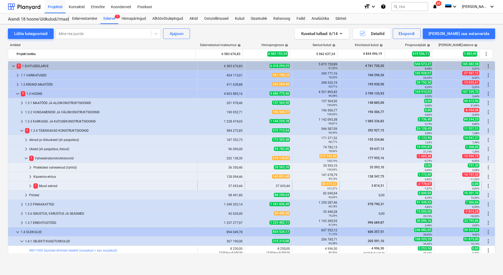
click at [49, 188] on div "1 Muud seinad" at bounding box center [114, 186] width 162 height 8
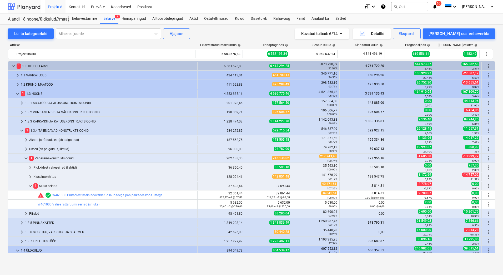
click at [21, 7] on div at bounding box center [24, 6] width 33 height 13
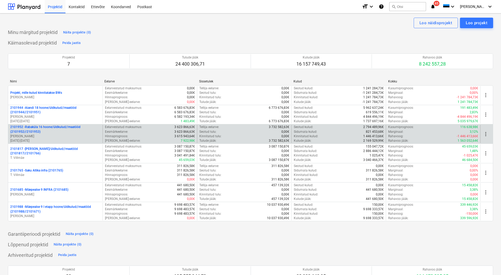
click at [38, 135] on p "[PERSON_NAME]" at bounding box center [55, 136] width 90 height 4
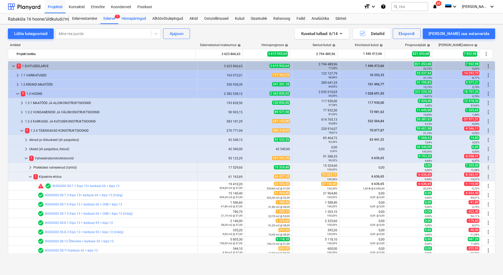
click at [142, 19] on div "Hinnapäringud" at bounding box center [133, 18] width 31 height 11
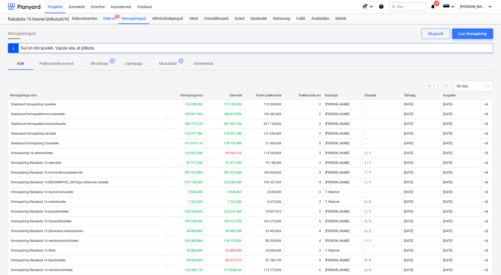
click at [114, 17] on div "Eelarve 1" at bounding box center [109, 18] width 18 height 11
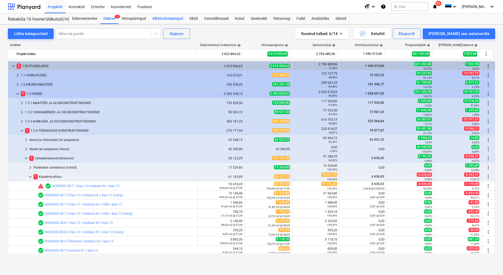
click at [168, 19] on div "Alltöövõtulepingud" at bounding box center [167, 18] width 37 height 11
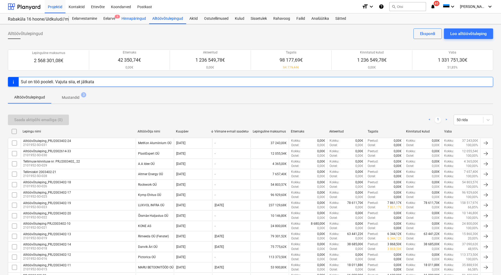
click at [139, 20] on div "Hinnapäringud" at bounding box center [133, 18] width 31 height 11
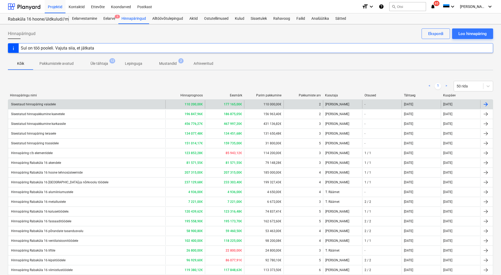
click at [73, 104] on div "Sisestaud hinnapäring vaiadele" at bounding box center [86, 104] width 157 height 8
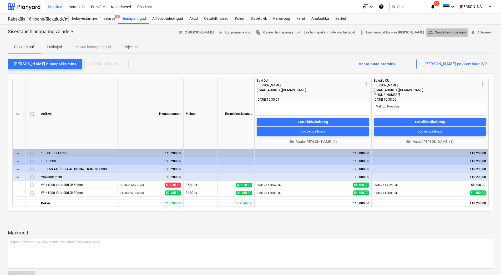
click at [446, 31] on span "people_alt Saada kinnitusringile" at bounding box center [447, 32] width 38 height 6
type textarea "x"
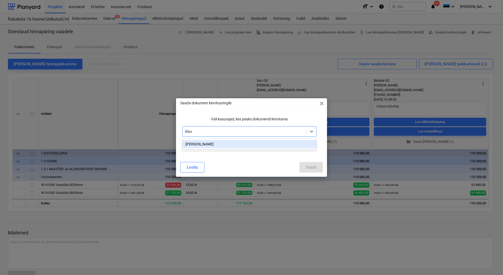
type input "[PERSON_NAME]"
click at [207, 147] on div "[PERSON_NAME]" at bounding box center [249, 144] width 134 height 8
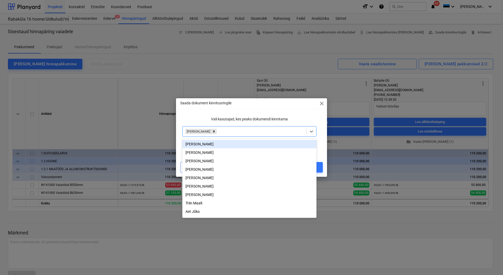
click at [211, 119] on p "Vali kasutajad, kes peaks dokumendi kinnitama" at bounding box center [249, 119] width 134 height 6
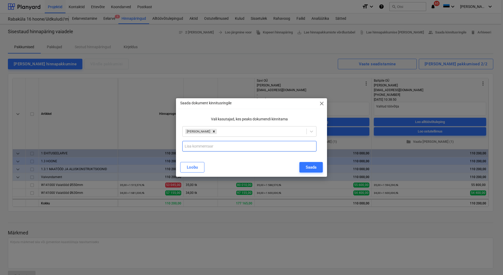
click at [200, 146] on input "text" at bounding box center [249, 146] width 134 height 11
paste input "- parima [PERSON_NAME] kvaliteediga etteveõte tööde teostamiseks"
type input "Baltpile - parima [PERSON_NAME] kvaliteediga etteveõte tööde teostamiseks."
click at [310, 165] on div "Saada" at bounding box center [311, 167] width 11 height 7
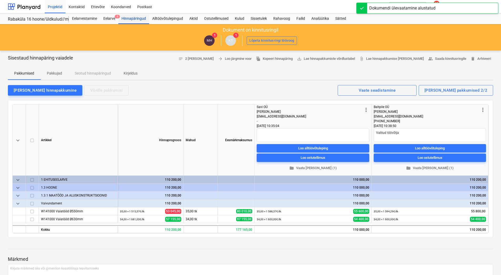
click at [129, 17] on div "Hinnapäringud" at bounding box center [133, 18] width 31 height 11
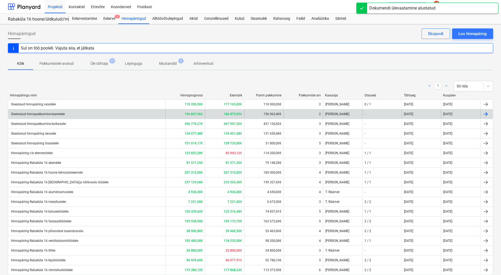
click at [118, 114] on div "Sisestatud hinnapakkumine kaevetele" at bounding box center [86, 114] width 157 height 8
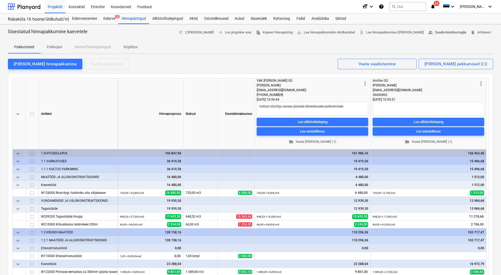
click at [440, 31] on span "people_alt Saada kinnitusringile" at bounding box center [447, 32] width 38 height 6
type textarea "x"
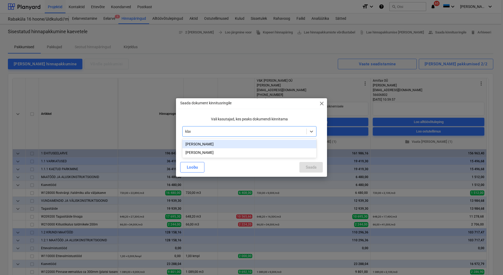
type input "[PERSON_NAME]"
click at [211, 142] on div "[PERSON_NAME]" at bounding box center [249, 144] width 134 height 8
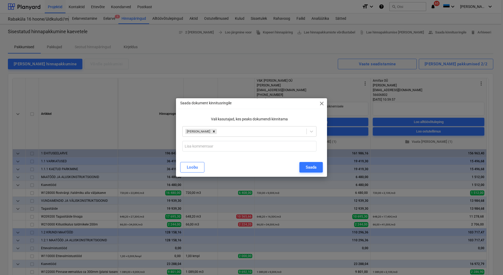
click at [196, 123] on div "Vali kasutajad, kes peaks dokumendi kinnitama" at bounding box center [249, 119] width 138 height 10
click at [187, 145] on input "text" at bounding box center [249, 146] width 134 height 11
paste input "- parima [PERSON_NAME] kvaliteediga etteveõte tööde teostamiseks"
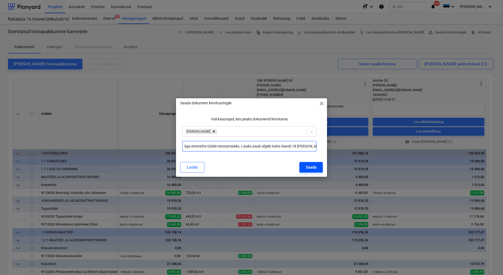
scroll to position [0, 100]
type input "V&K [PERSON_NAME] OÜ - parima [PERSON_NAME] kvaliteediga etteveõte tööde teosta…"
click at [308, 169] on div "Saada" at bounding box center [311, 167] width 11 height 7
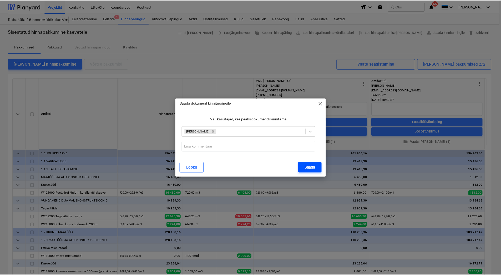
scroll to position [0, 0]
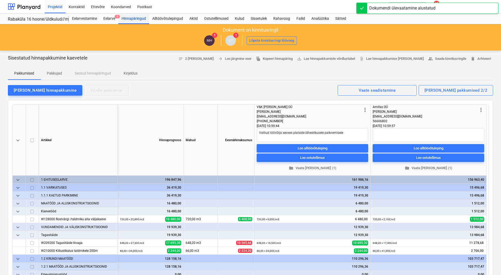
click at [127, 19] on div "Hinnapäringud" at bounding box center [133, 18] width 31 height 11
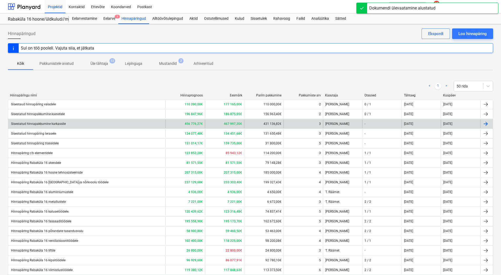
click at [148, 125] on div "Sisestatud hinnapakkumine karkassile" at bounding box center [86, 123] width 157 height 8
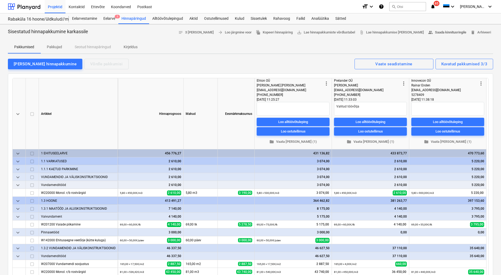
click at [444, 33] on span "people_alt Saada kinnitusringile" at bounding box center [447, 32] width 38 height 6
type textarea "x"
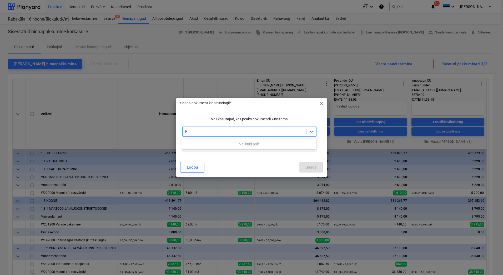
type input "P"
type input "[PERSON_NAME]"
click at [212, 144] on div "[PERSON_NAME]" at bounding box center [249, 144] width 134 height 8
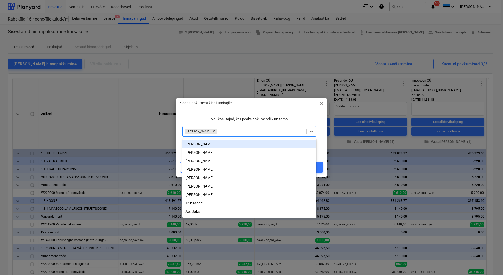
click at [188, 119] on p "Vali kasutajad, kes peaks dokumendi kinnitama" at bounding box center [249, 119] width 134 height 6
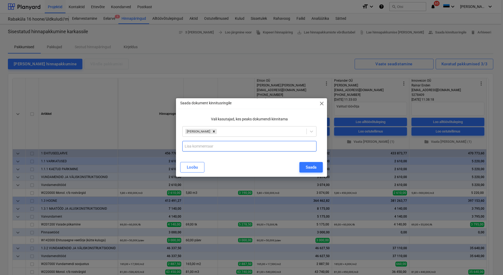
click at [193, 147] on input "text" at bounding box center [249, 146] width 134 height 11
type input "p"
paste input "- parima [PERSON_NAME] kvaliteediga etteveõte tööde teostamiseks"
type input "Prelander OÜ - parima [PERSON_NAME] kvaliteediga etteveõte tööde teostamiseks"
click at [307, 167] on div "Saada" at bounding box center [311, 167] width 11 height 7
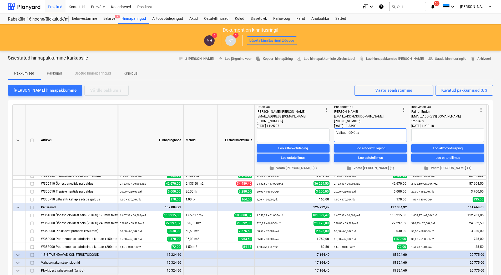
click at [359, 133] on textarea "Valitud töövõtja" at bounding box center [370, 135] width 73 height 14
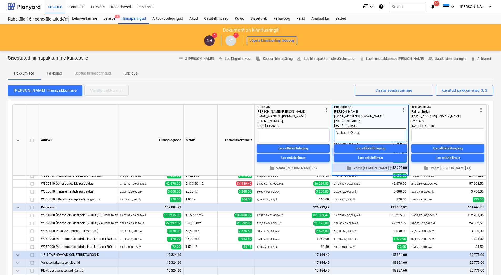
type textarea "x"
type textarea "Valitud töövõtja."
type textarea "x"
type textarea "Valitud töövõtja."
click at [282, 133] on textarea at bounding box center [293, 135] width 73 height 14
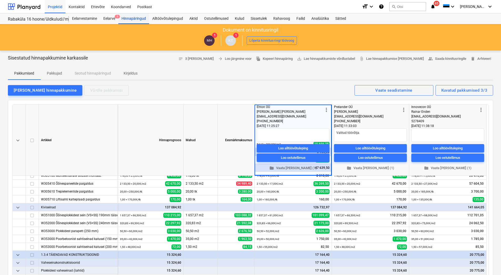
click at [136, 19] on div "Hinnapäringud" at bounding box center [133, 18] width 31 height 11
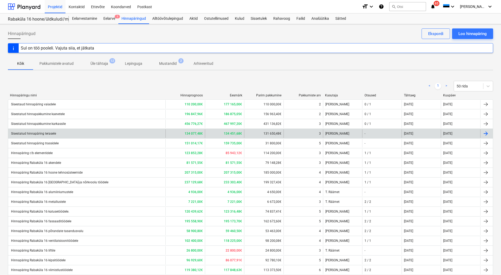
click at [159, 131] on div "Sisestatud hinnapäring terasele" at bounding box center [86, 133] width 157 height 8
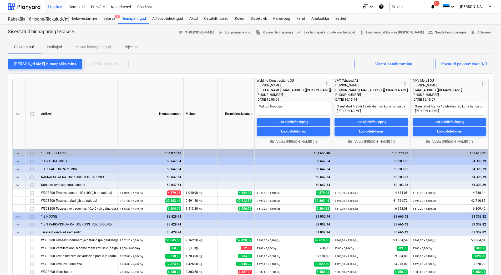
click at [439, 32] on span "people_alt Saada kinnitusringile" at bounding box center [447, 32] width 38 height 6
type textarea "x"
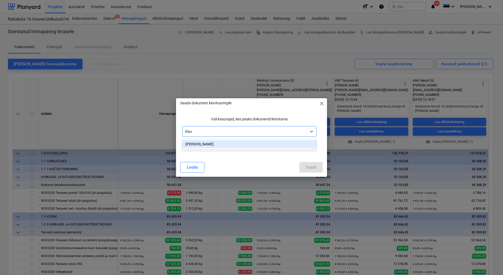
type input "[PERSON_NAME]"
click at [199, 142] on div "[PERSON_NAME]" at bounding box center [249, 144] width 134 height 8
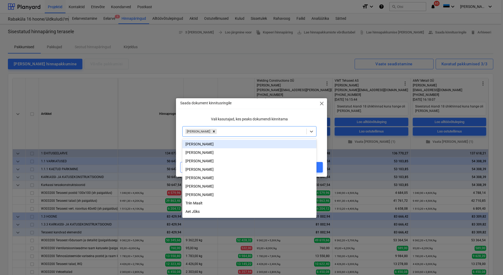
click at [194, 114] on div "Saada dokument kinnitusringile close Vali kasutajad, kes peaks dokumendi kinnit…" at bounding box center [251, 137] width 151 height 78
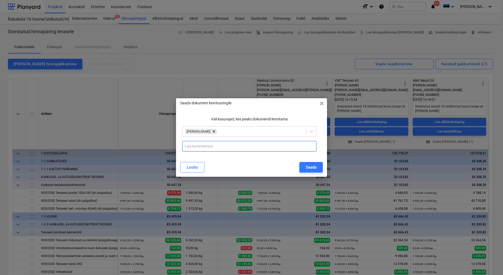
click at [189, 144] on input "text" at bounding box center [249, 146] width 134 height 11
paste input "- parima [PERSON_NAME] kvaliteediga etteveõte tööde teostamiseks"
type input "[PERSON_NAME] Construction OÜ - parima [PERSON_NAME] kvaliteediga etteveõte töö…"
click at [316, 167] on div "Saada" at bounding box center [311, 167] width 11 height 7
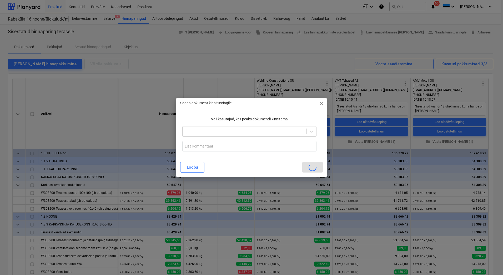
scroll to position [0, 0]
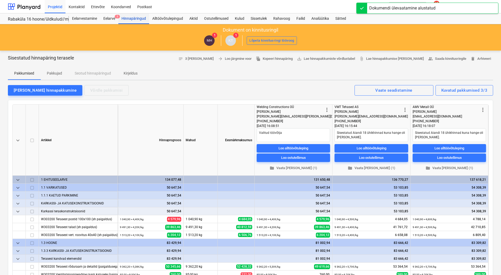
click at [133, 19] on div "Hinnapäringud" at bounding box center [133, 18] width 31 height 11
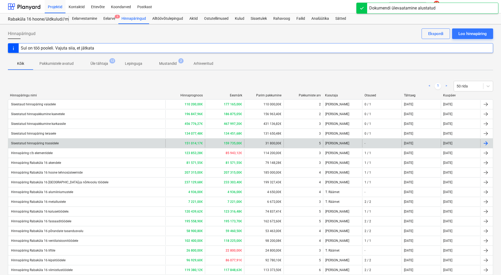
click at [148, 145] on div "Sisestatud hinnapäring trassidele" at bounding box center [86, 143] width 157 height 8
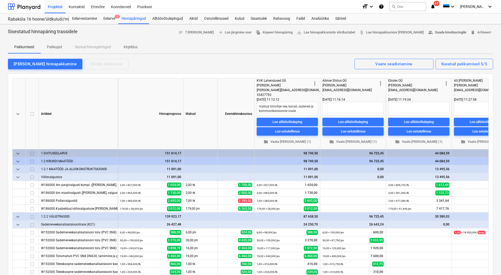
click at [439, 32] on span "people_alt Saada kinnitusringile" at bounding box center [447, 32] width 38 height 6
type textarea "x"
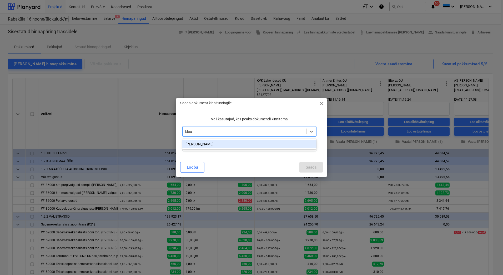
type input "[PERSON_NAME]"
click at [230, 146] on div "[PERSON_NAME]" at bounding box center [249, 144] width 134 height 8
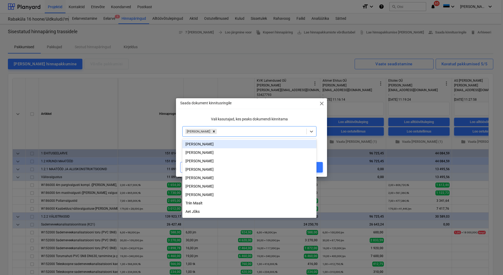
click at [203, 121] on p "Vali kasutajad, kes peaks dokumendi kinnitama" at bounding box center [249, 119] width 134 height 6
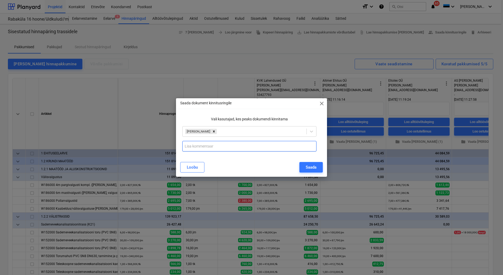
click at [186, 149] on input "text" at bounding box center [249, 146] width 134 height 11
paste input "- parima [PERSON_NAME] kvaliteediga etteveõte tööde teostamiseks"
type input "KVK Lahendused OÜ - parima [PERSON_NAME] kvaliteediga etteveõte tööde teostamis…"
click at [303, 163] on button "Saada" at bounding box center [310, 167] width 23 height 11
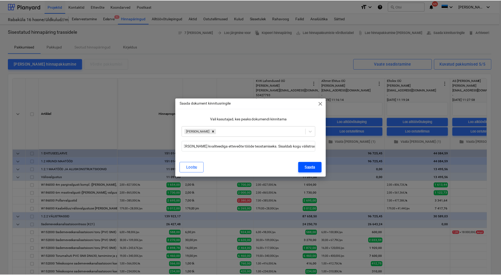
scroll to position [0, 0]
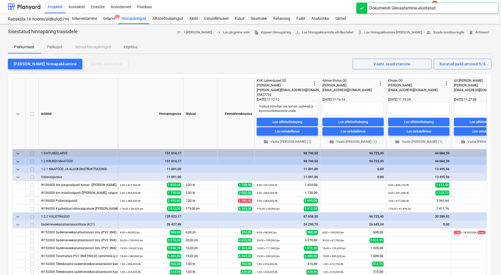
type textarea "x"
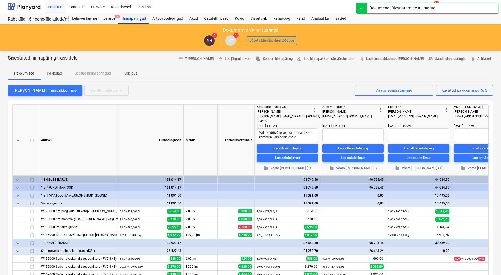
click at [133, 18] on div "Hinnapäringud" at bounding box center [133, 18] width 31 height 11
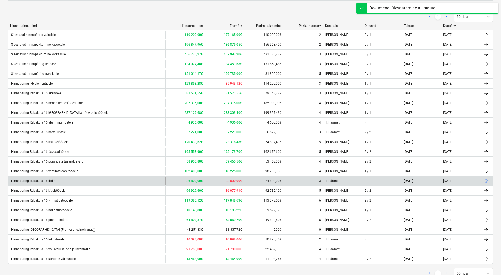
scroll to position [79, 0]
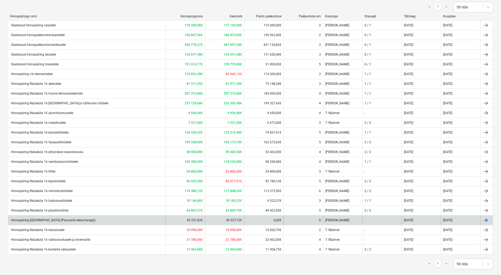
click at [144, 219] on div "Hinnapäring [GEOGRAPHIC_DATA] (Planyardi eelne hange))" at bounding box center [86, 220] width 157 height 8
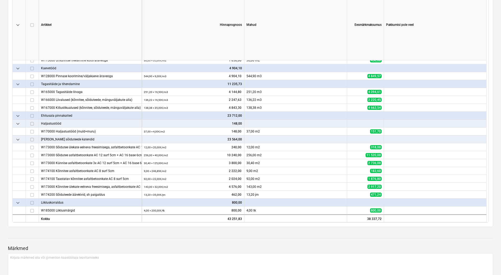
scroll to position [119, 0]
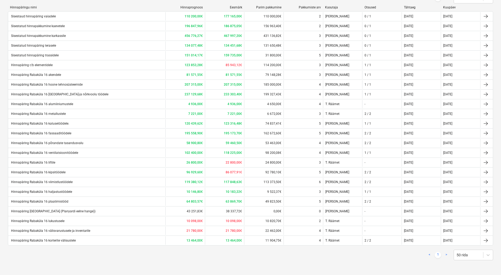
scroll to position [79, 0]
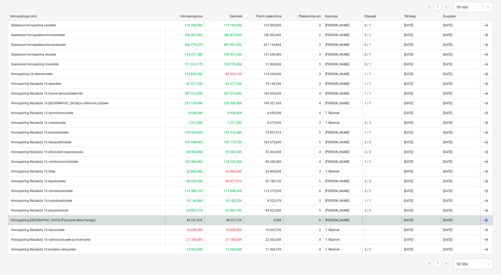
click at [106, 220] on div "Hinnapäring [GEOGRAPHIC_DATA] (Planyardi eelne hange))" at bounding box center [86, 220] width 157 height 8
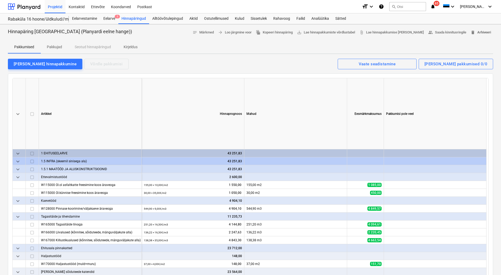
click at [483, 31] on span "delete Arhiveeri" at bounding box center [481, 32] width 21 height 6
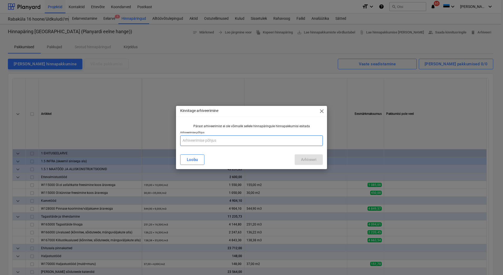
click at [187, 141] on input "text" at bounding box center [251, 140] width 143 height 11
type input "Hange vastavalt ühikhindade alusel"
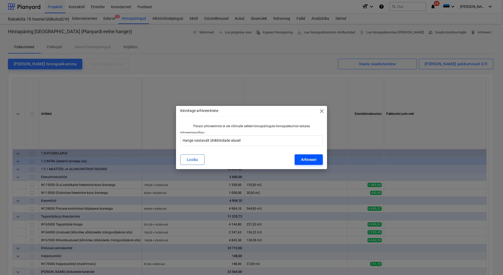
click at [302, 161] on div "Arhiveeri" at bounding box center [309, 159] width 16 height 7
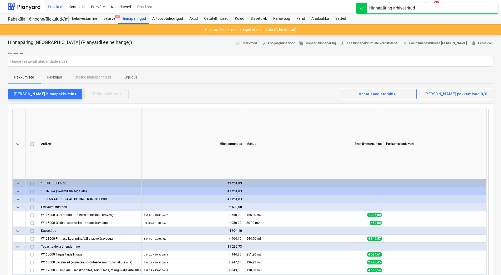
click at [126, 18] on div "Hinnapäringud" at bounding box center [133, 18] width 31 height 11
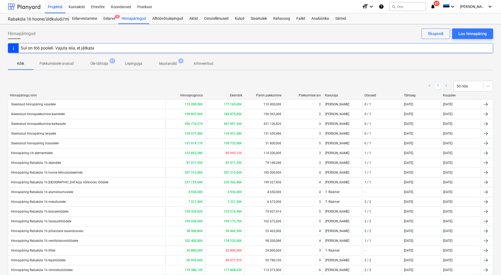
click at [25, 6] on div at bounding box center [24, 6] width 33 height 13
